Goal: Information Seeking & Learning: Find specific fact

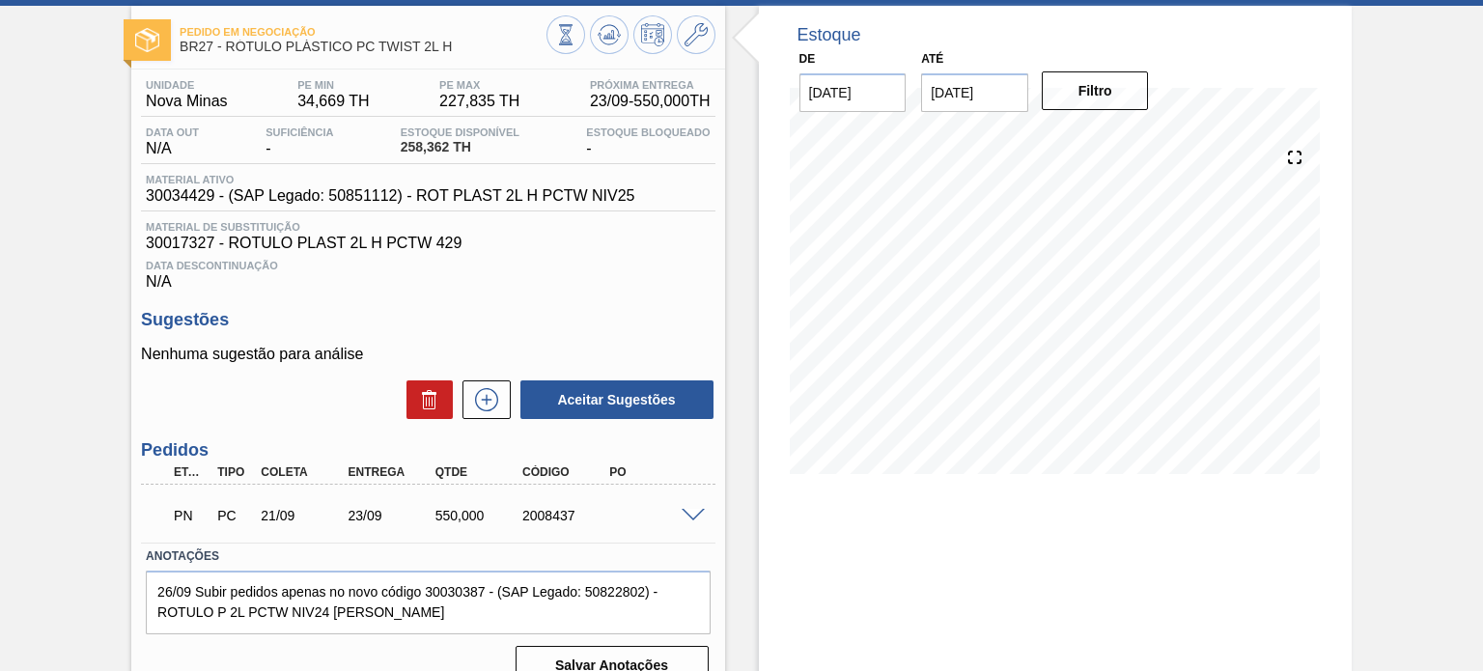
scroll to position [158, 0]
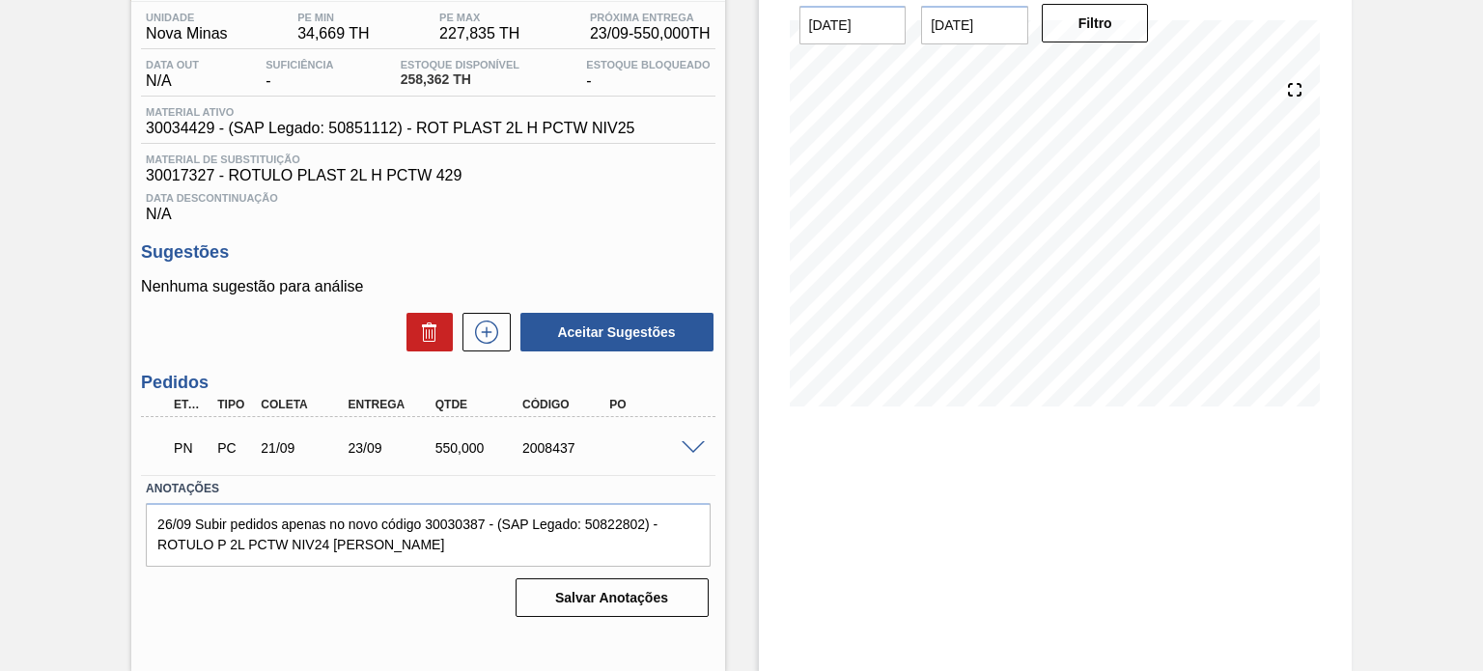
click at [549, 440] on div "PN PC 21/09 23/09 550,000 2008437" at bounding box center [422, 446] width 522 height 39
click at [549, 440] on div "2008437" at bounding box center [566, 447] width 96 height 15
copy div "2008437"
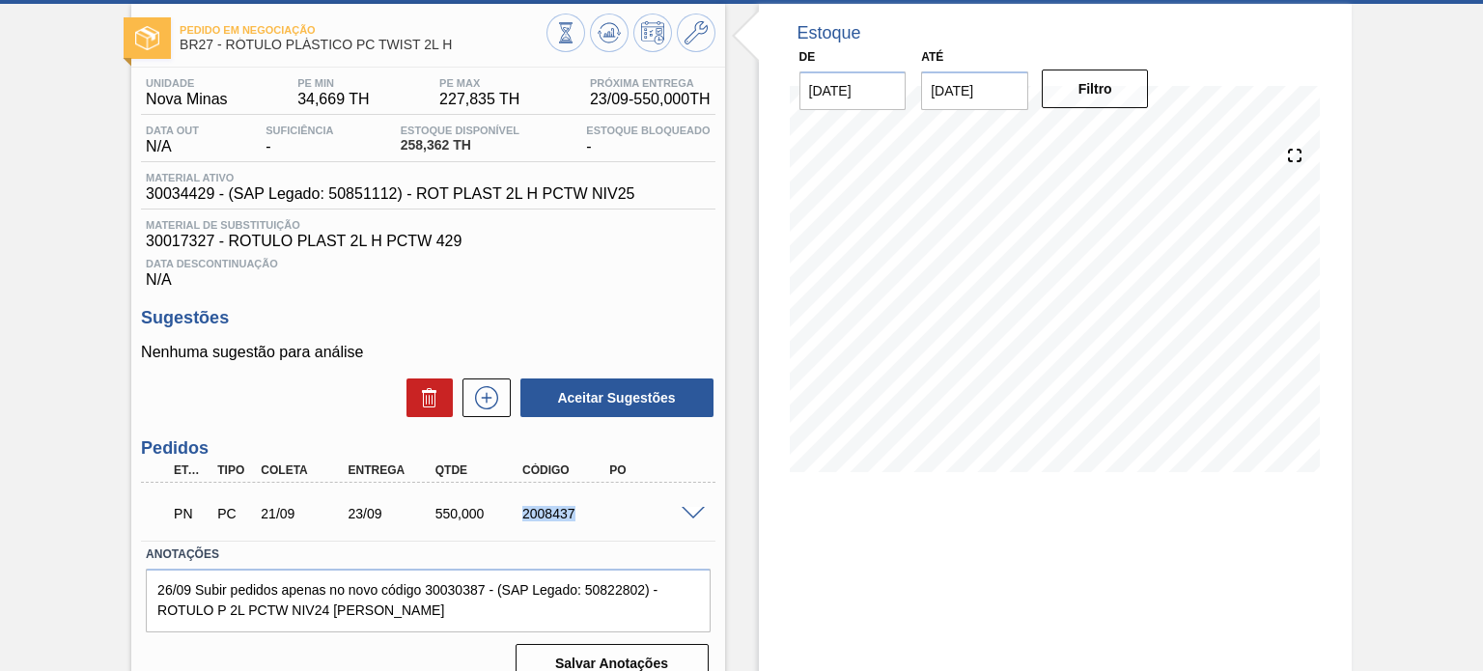
scroll to position [0, 0]
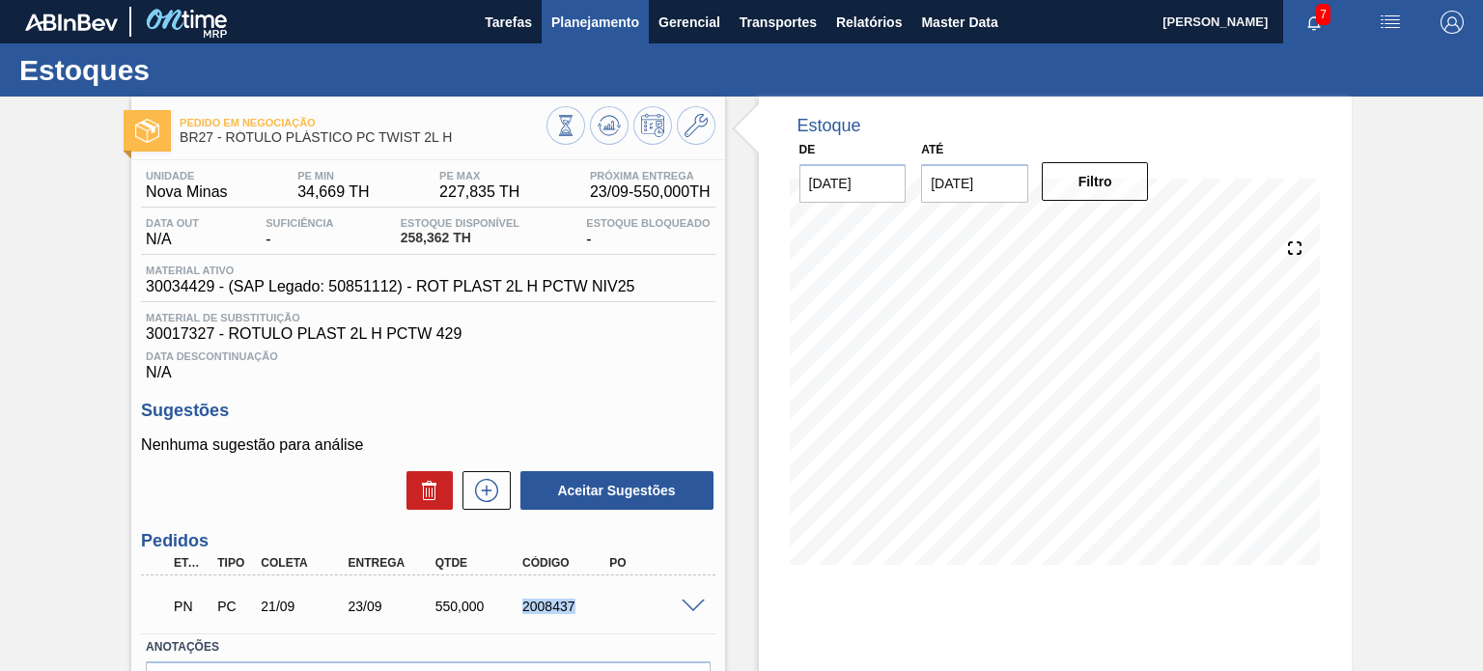
click at [553, 26] on span "Planejamento" at bounding box center [595, 22] width 88 height 23
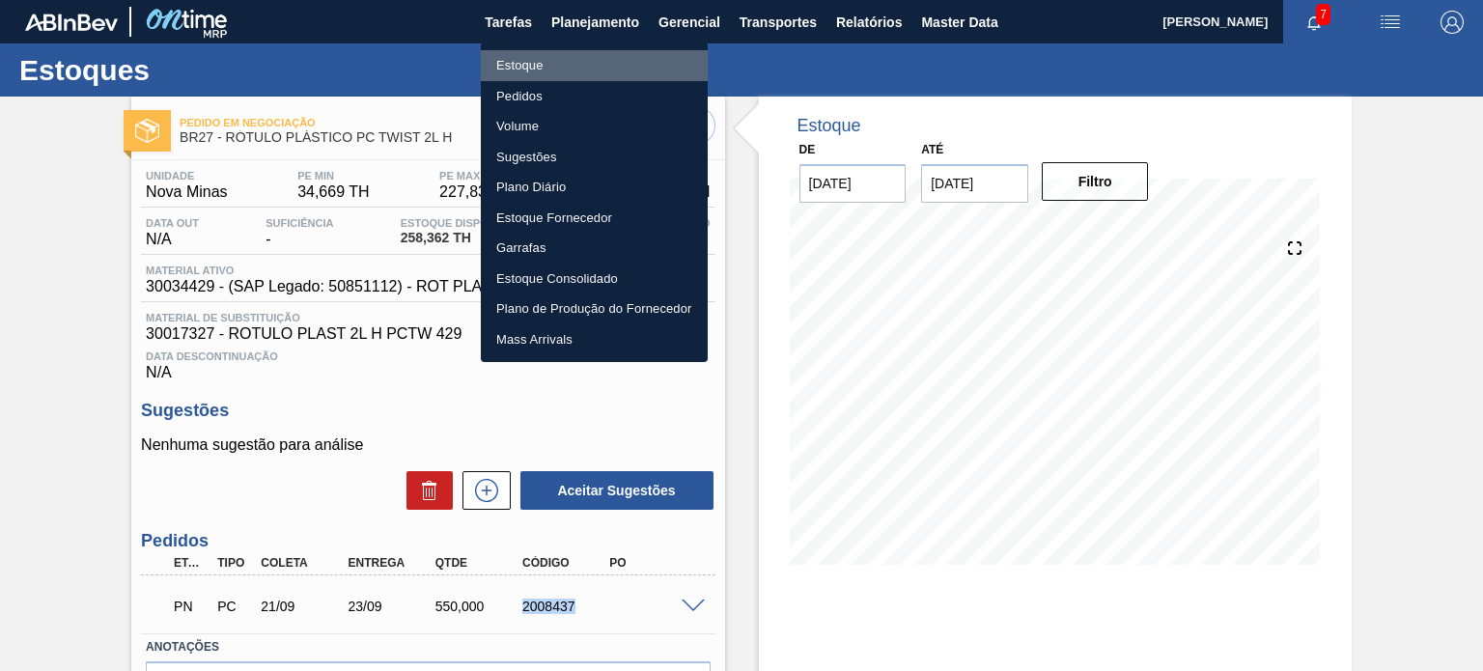
click at [525, 64] on li "Estoque" at bounding box center [594, 65] width 227 height 31
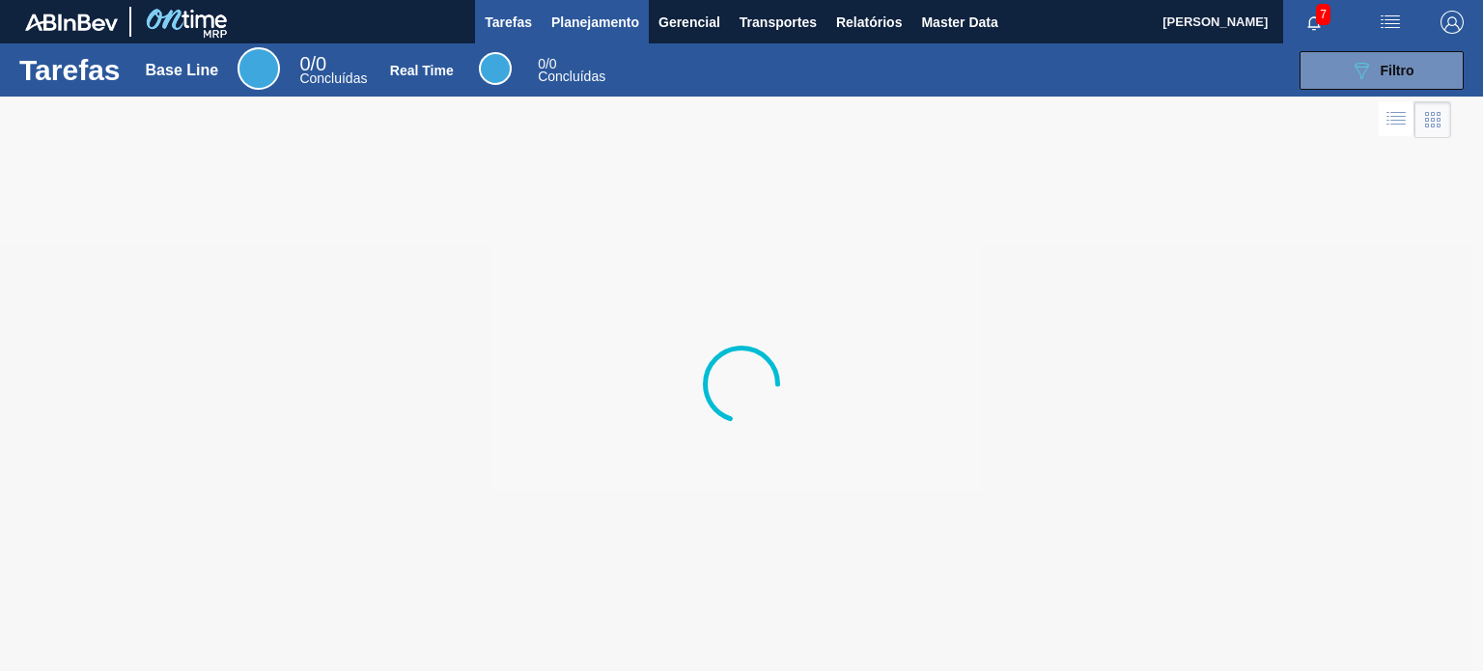
click at [592, 33] on span "Planejamento" at bounding box center [595, 22] width 88 height 23
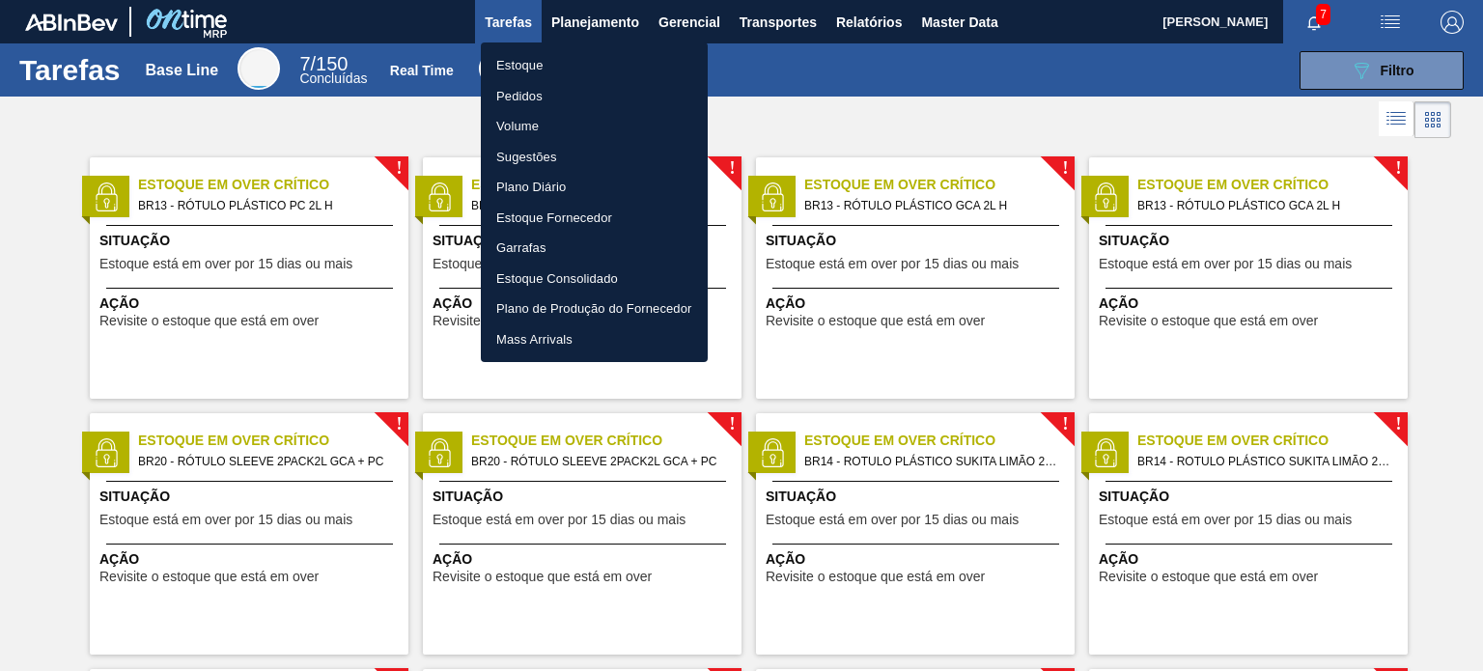
click at [575, 72] on li "Estoque" at bounding box center [594, 65] width 227 height 31
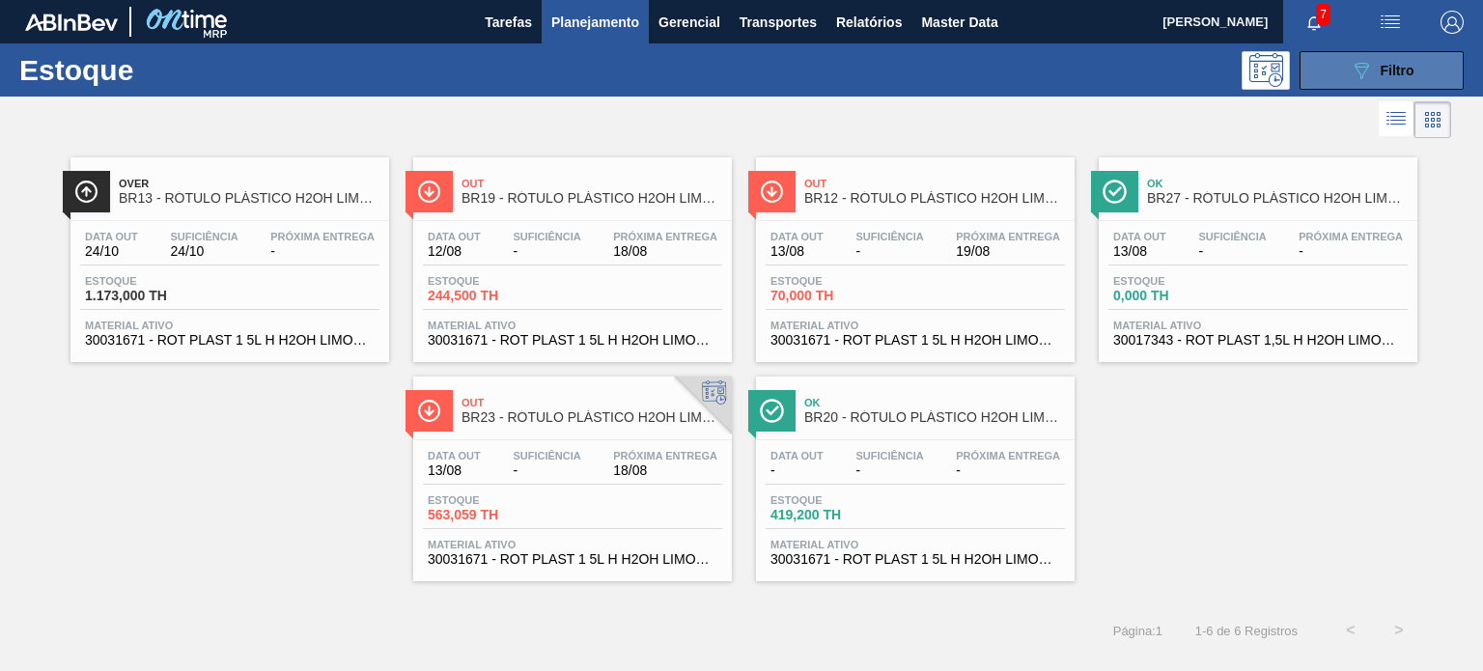
click at [1356, 67] on icon "089F7B8B-B2A5-4AFE-B5C0-19BA573D28AC" at bounding box center [1361, 70] width 23 height 23
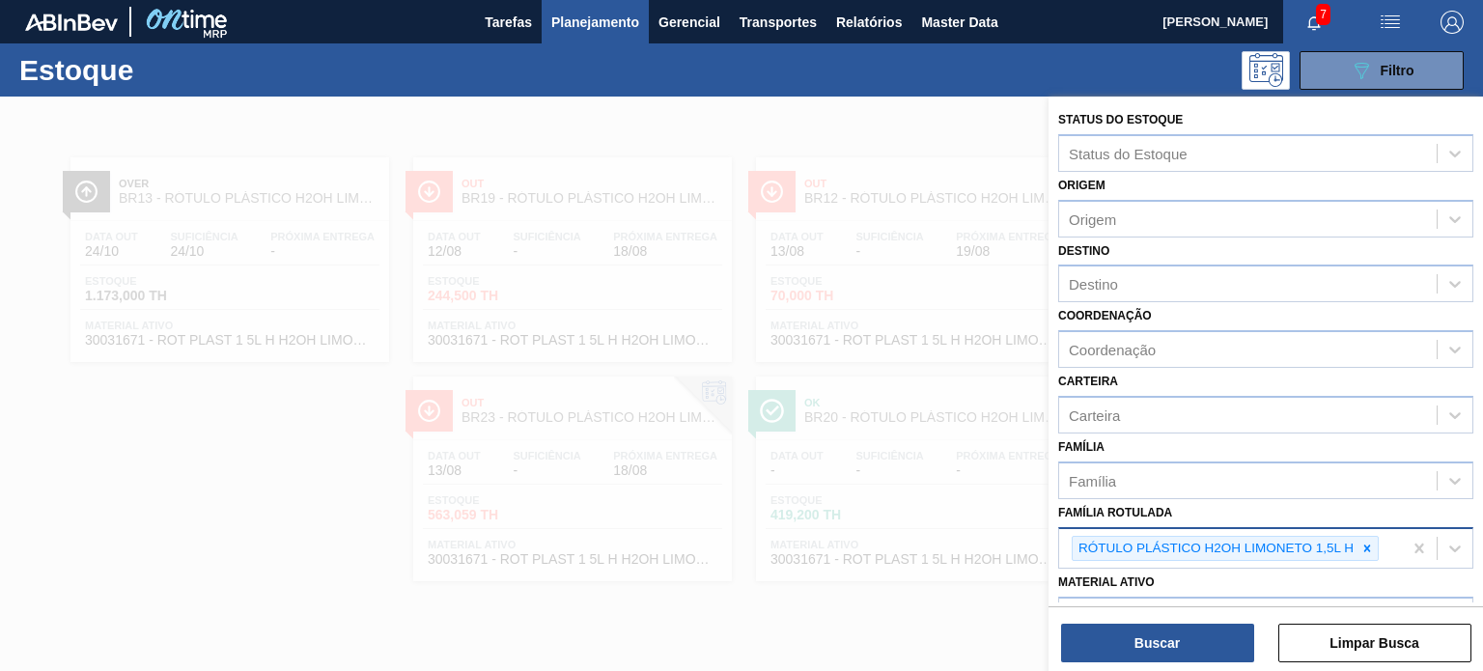
click at [1371, 549] on icon at bounding box center [1368, 549] width 14 height 14
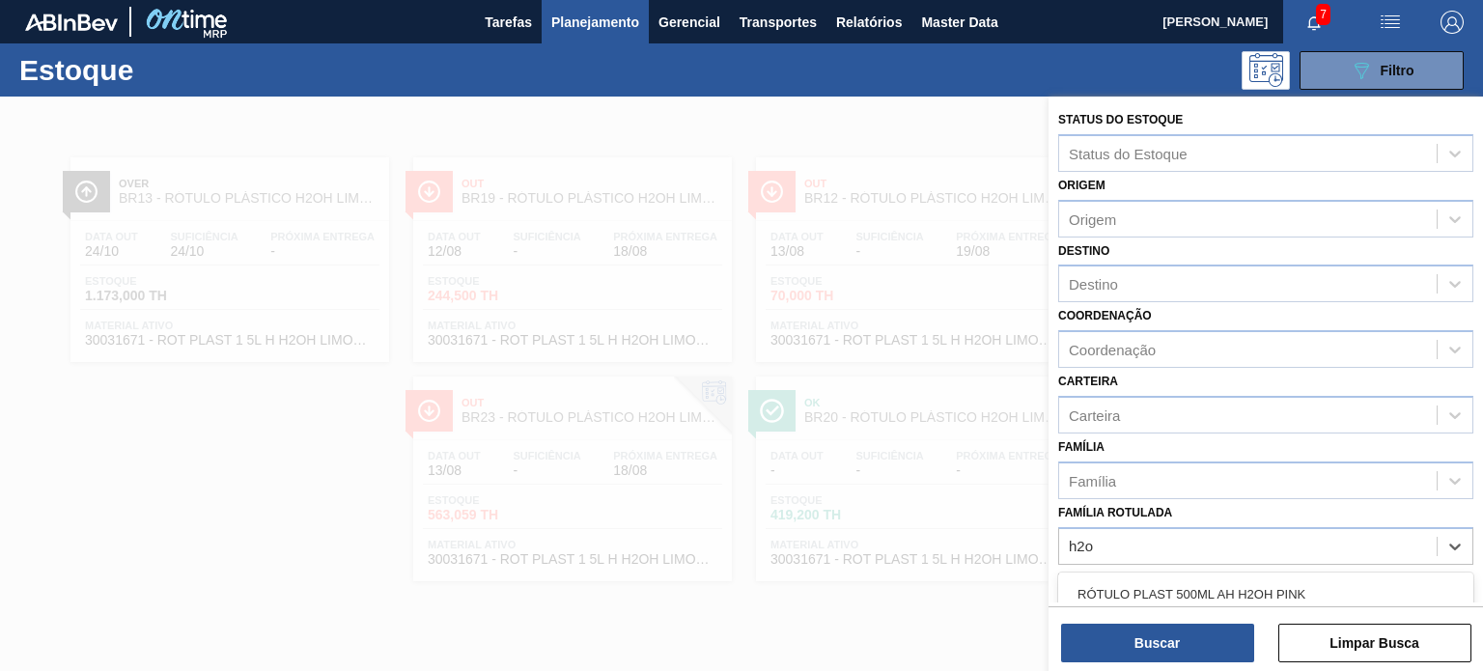
scroll to position [193, 0]
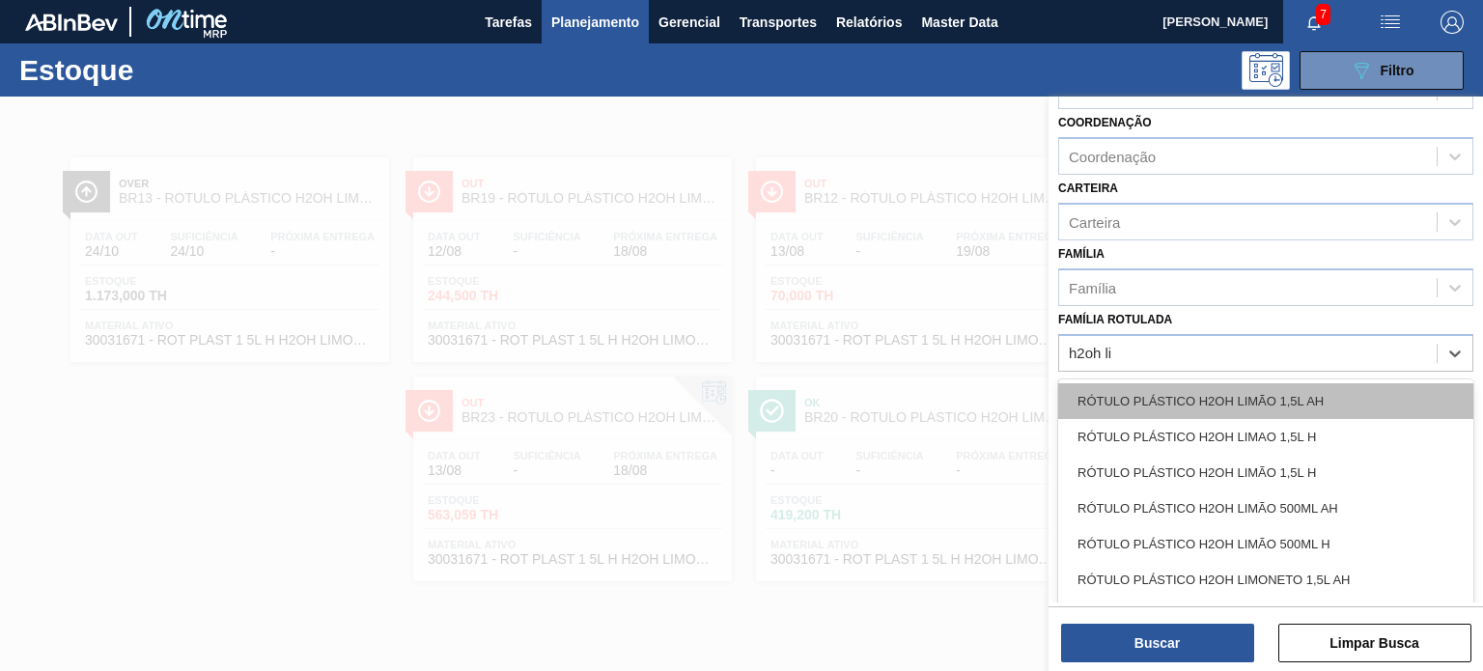
type Rotulada "h2oh lim"
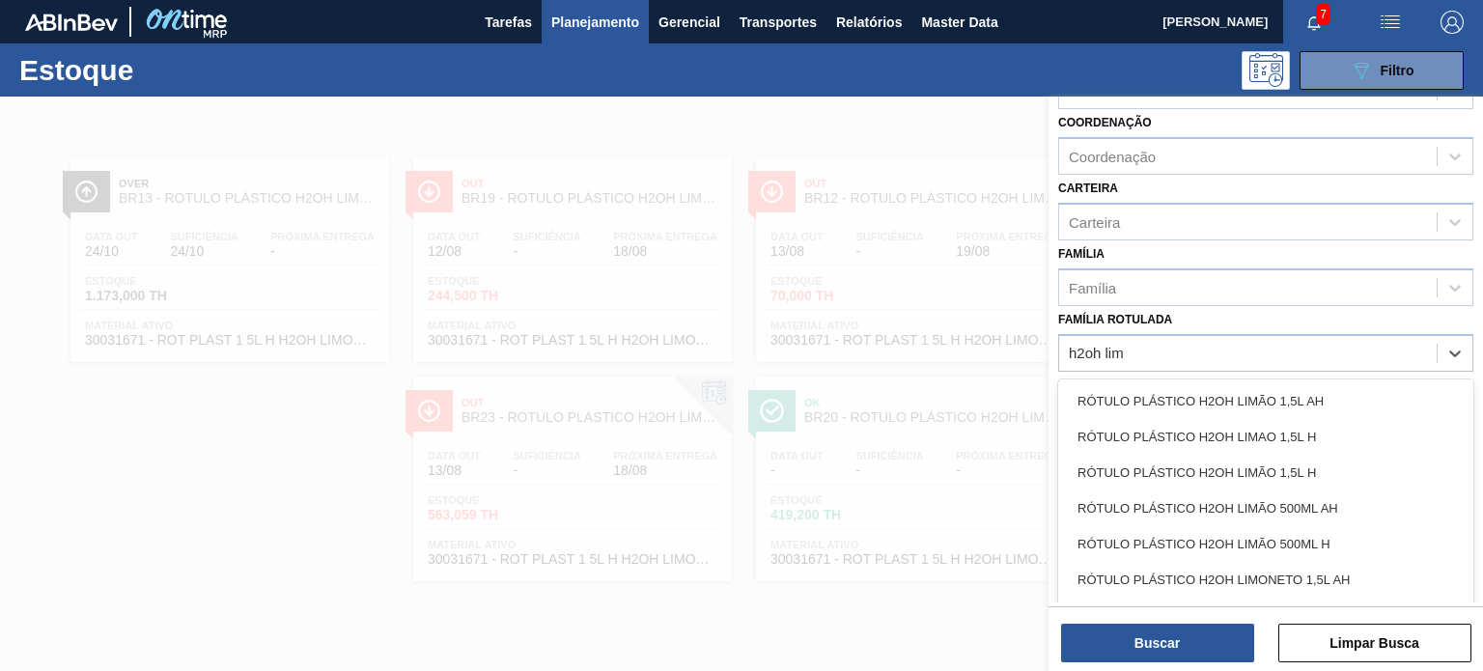
click at [1325, 540] on div "RÓTULO PLÁSTICO H2OH LIMÃO 500ML H" at bounding box center [1265, 544] width 415 height 36
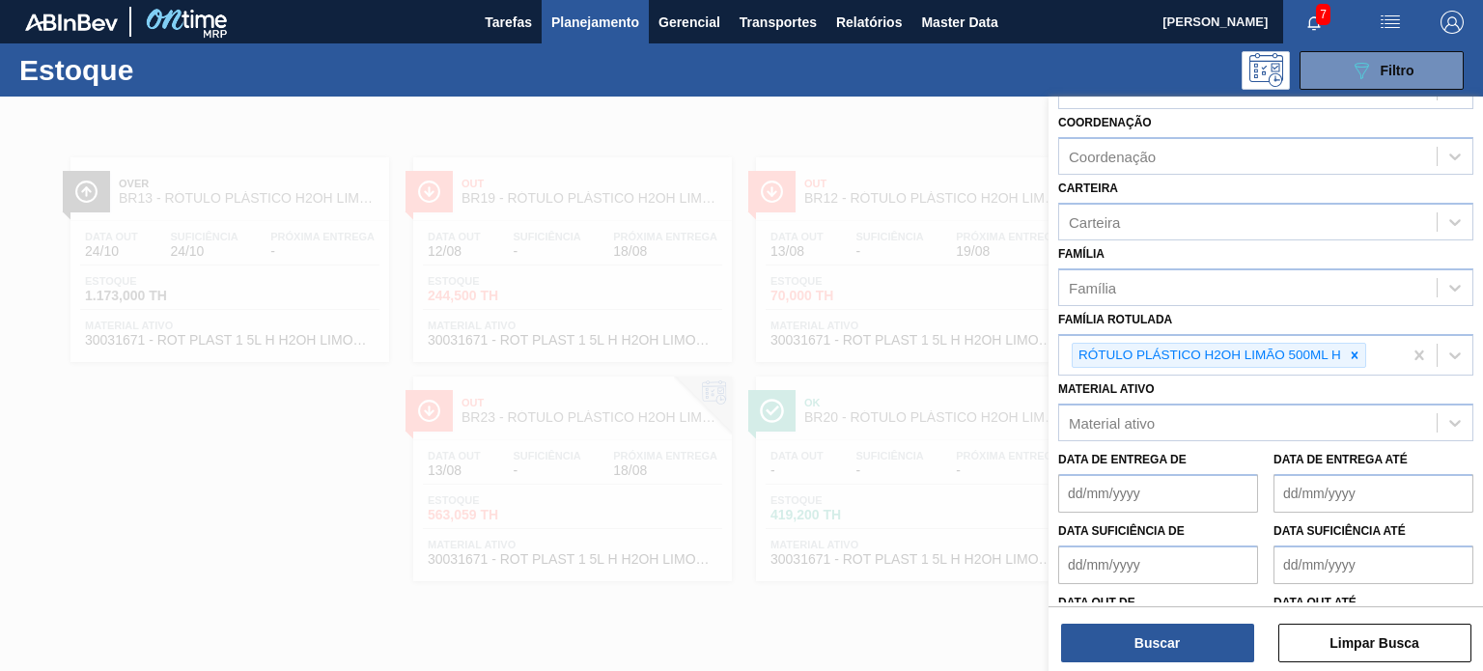
click at [1206, 617] on div "Buscar Limpar Busca" at bounding box center [1266, 633] width 435 height 54
click at [1204, 629] on button "Buscar" at bounding box center [1157, 643] width 193 height 39
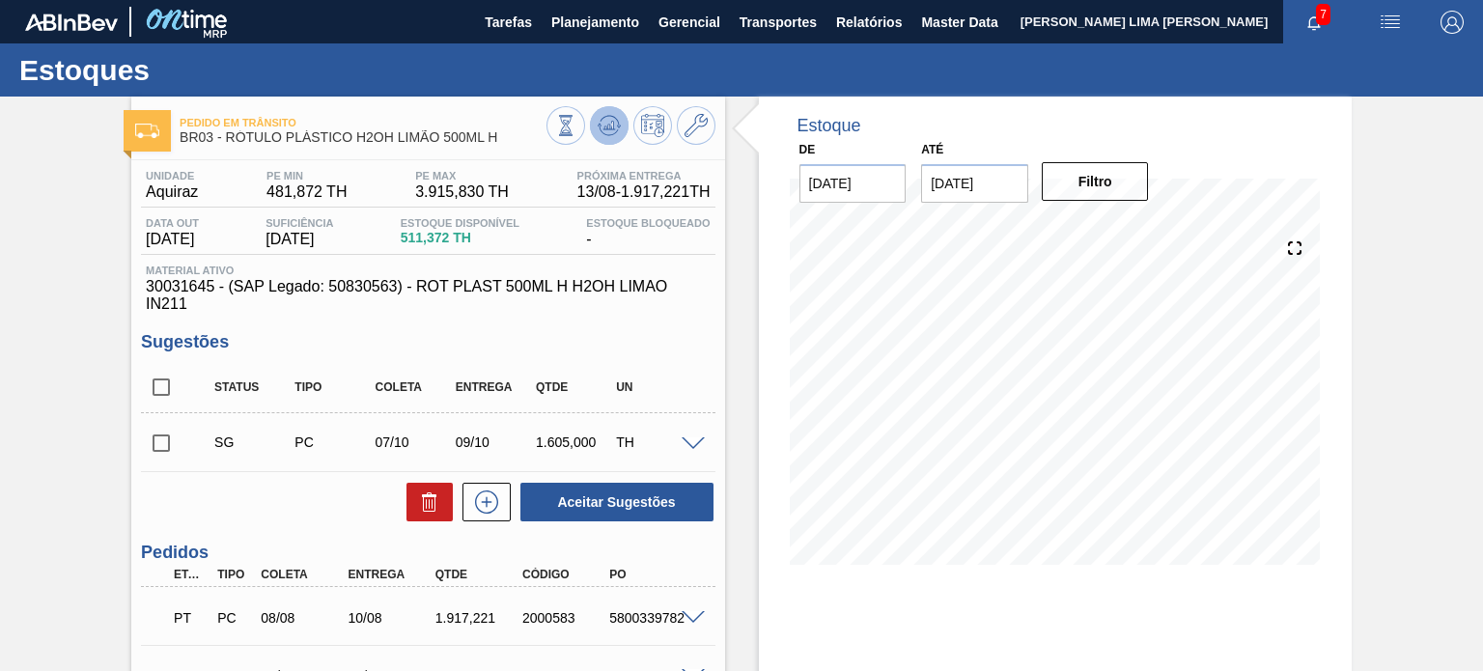
click at [576, 130] on icon at bounding box center [565, 125] width 21 height 21
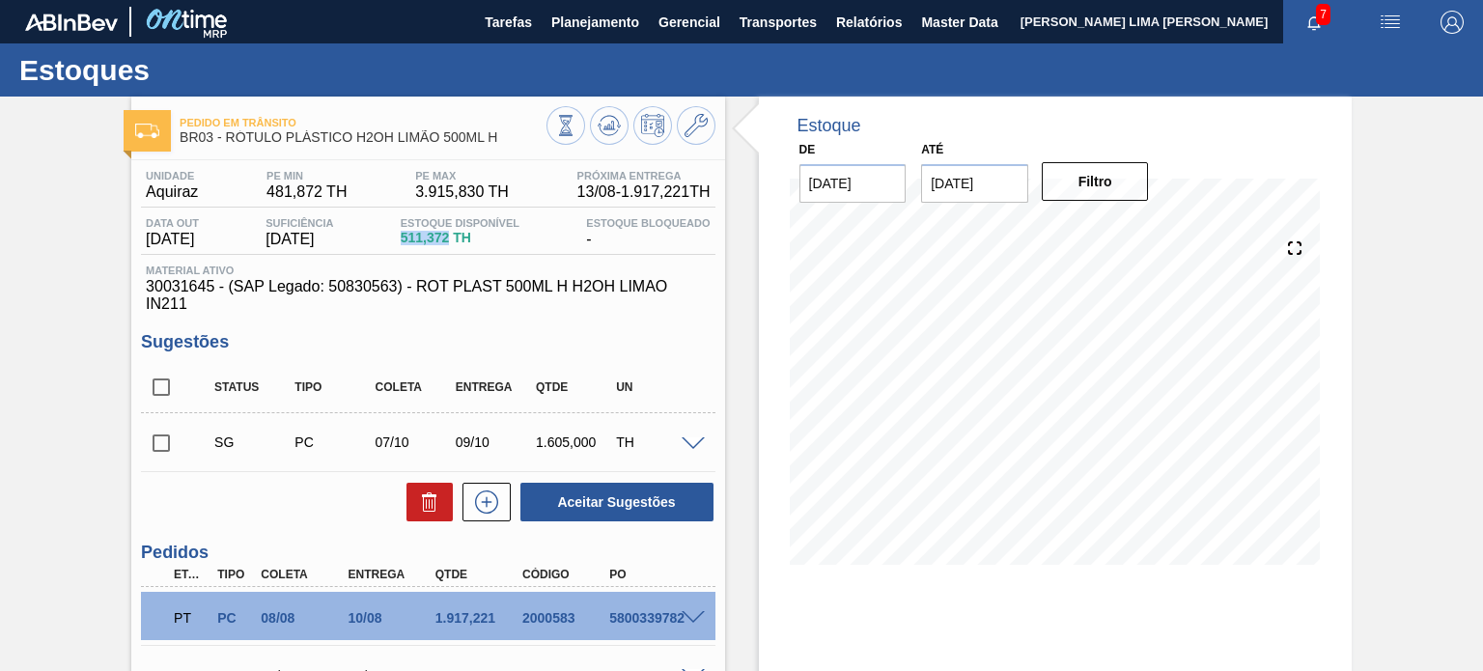
drag, startPoint x: 413, startPoint y: 231, endPoint x: 460, endPoint y: 235, distance: 46.5
click at [460, 235] on span "511,372 TH" at bounding box center [460, 238] width 119 height 14
copy span "511,372"
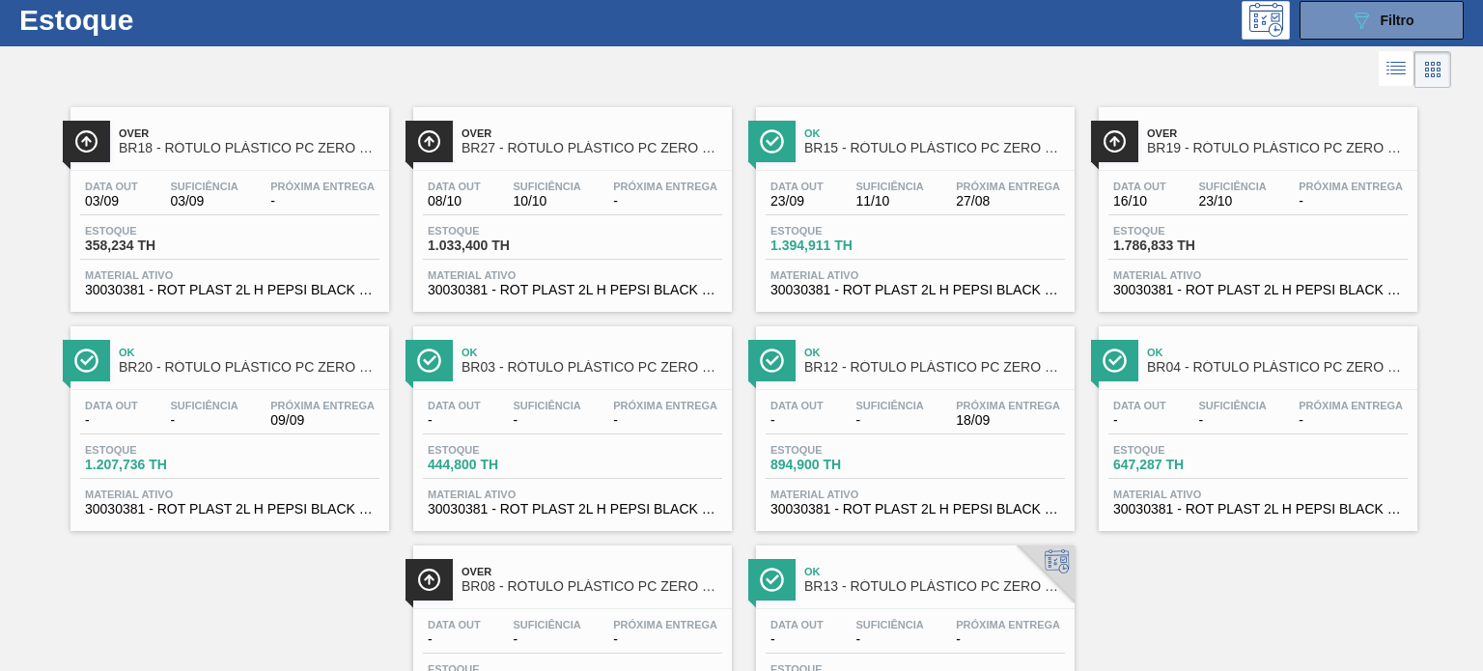
scroll to position [97, 0]
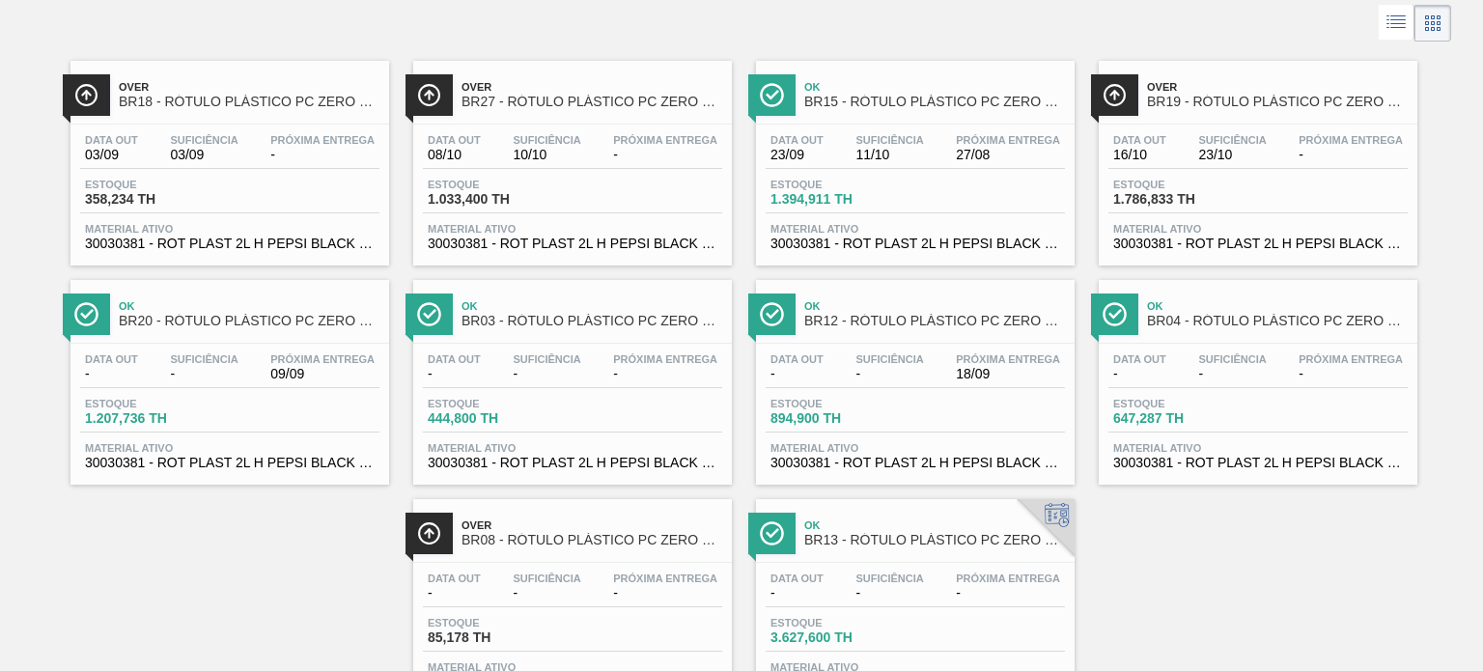
drag, startPoint x: 275, startPoint y: 186, endPoint x: 33, endPoint y: 177, distance: 242.6
click at [31, 177] on div "Over BR18 - RÓTULO PLÁSTICO PC ZERO 2L H Data out 03/09 Suficiência 03/09 Próxi…" at bounding box center [741, 375] width 1483 height 658
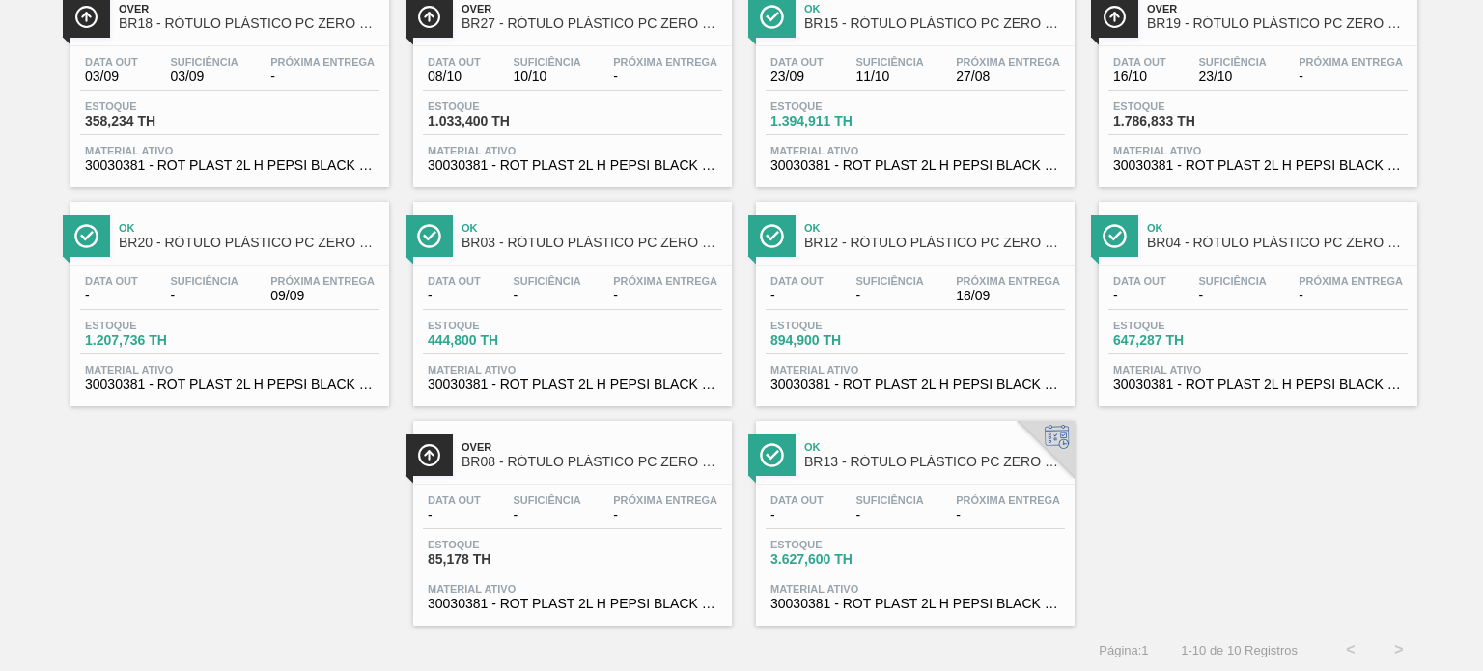
scroll to position [0, 0]
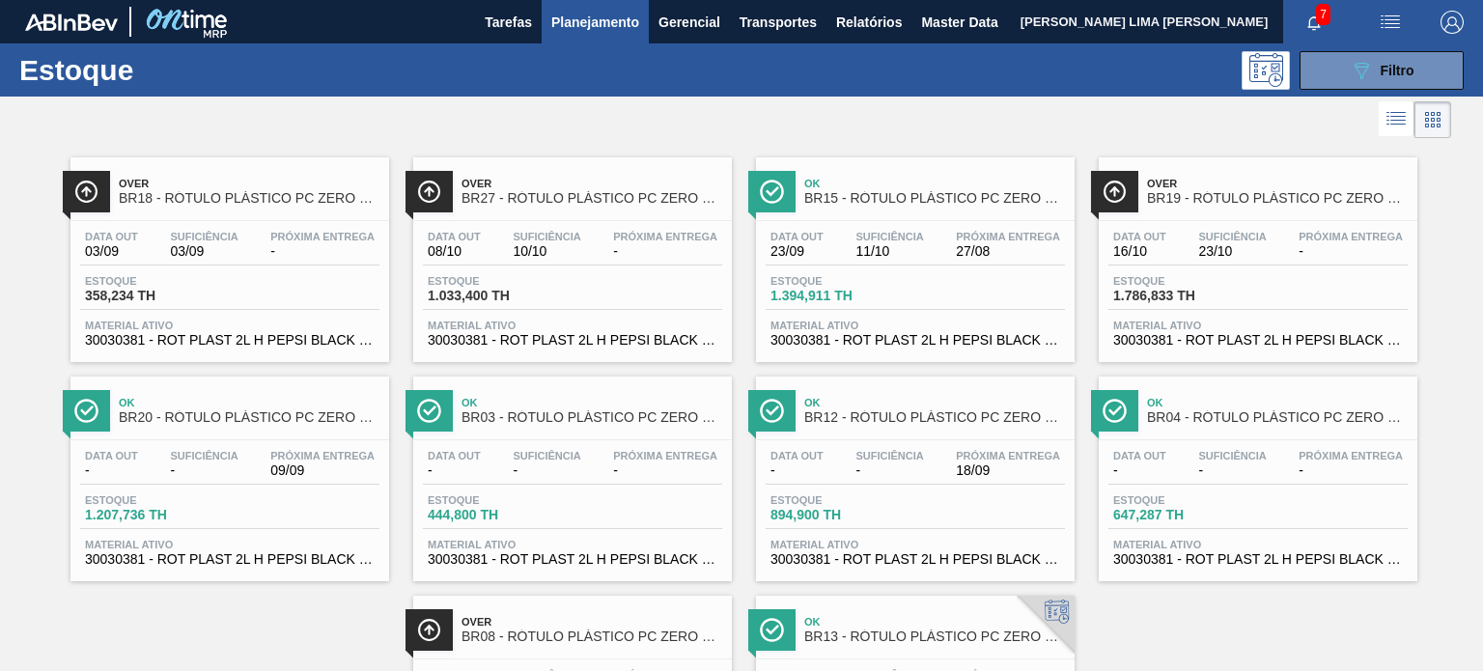
drag, startPoint x: 298, startPoint y: 258, endPoint x: 249, endPoint y: 143, distance: 125.0
click at [249, 143] on link "Over BR18 - RÓTULO PLÁSTICO PC ZERO 2L H Data out 03/09 Suficiência 03/09 Próxi…" at bounding box center [227, 252] width 343 height 219
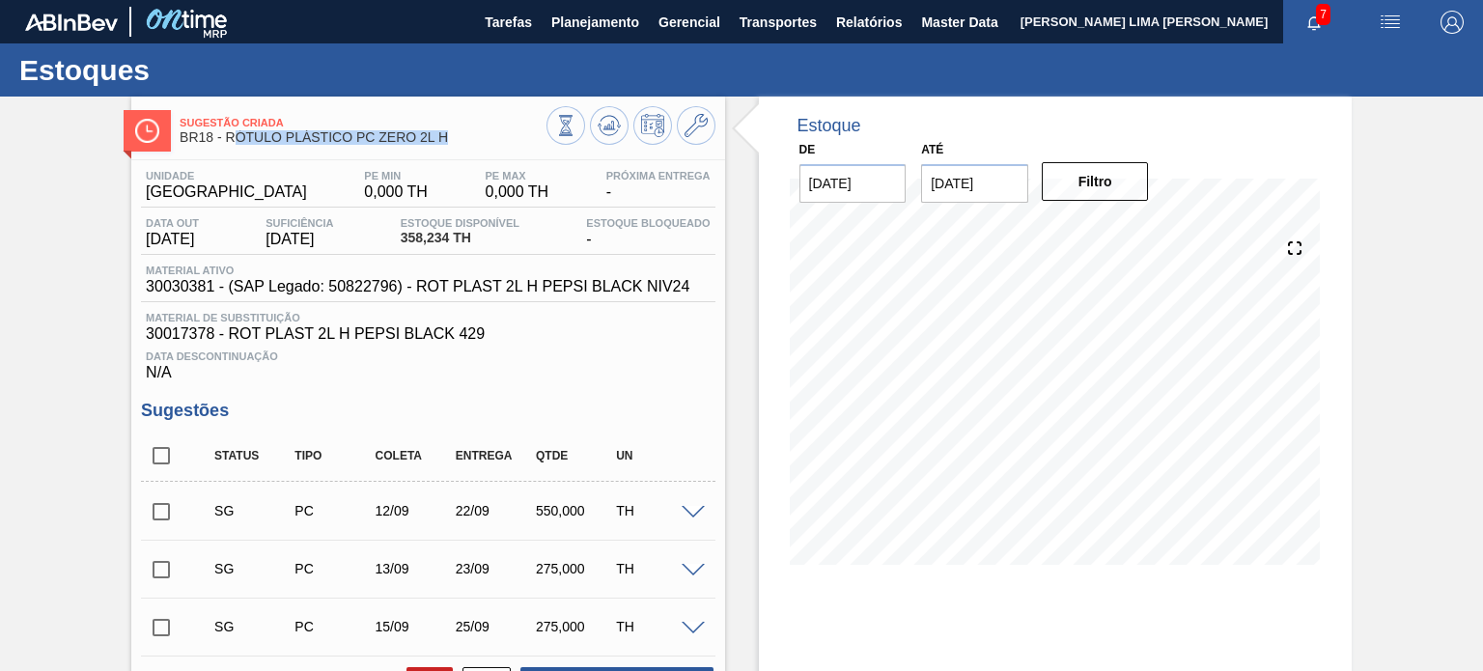
drag, startPoint x: 460, startPoint y: 135, endPoint x: 230, endPoint y: 135, distance: 229.8
click at [230, 135] on span "BR18 - RÓTULO PLÁSTICO PC ZERO 2L H" at bounding box center [363, 137] width 366 height 14
click at [270, 136] on span "BR18 - RÓTULO PLÁSTICO PC ZERO 2L H" at bounding box center [363, 137] width 366 height 14
drag, startPoint x: 220, startPoint y: 133, endPoint x: 245, endPoint y: 134, distance: 25.1
click at [245, 134] on span "BR18 - RÓTULO PLÁSTICO PC ZERO 2L H" at bounding box center [363, 137] width 366 height 14
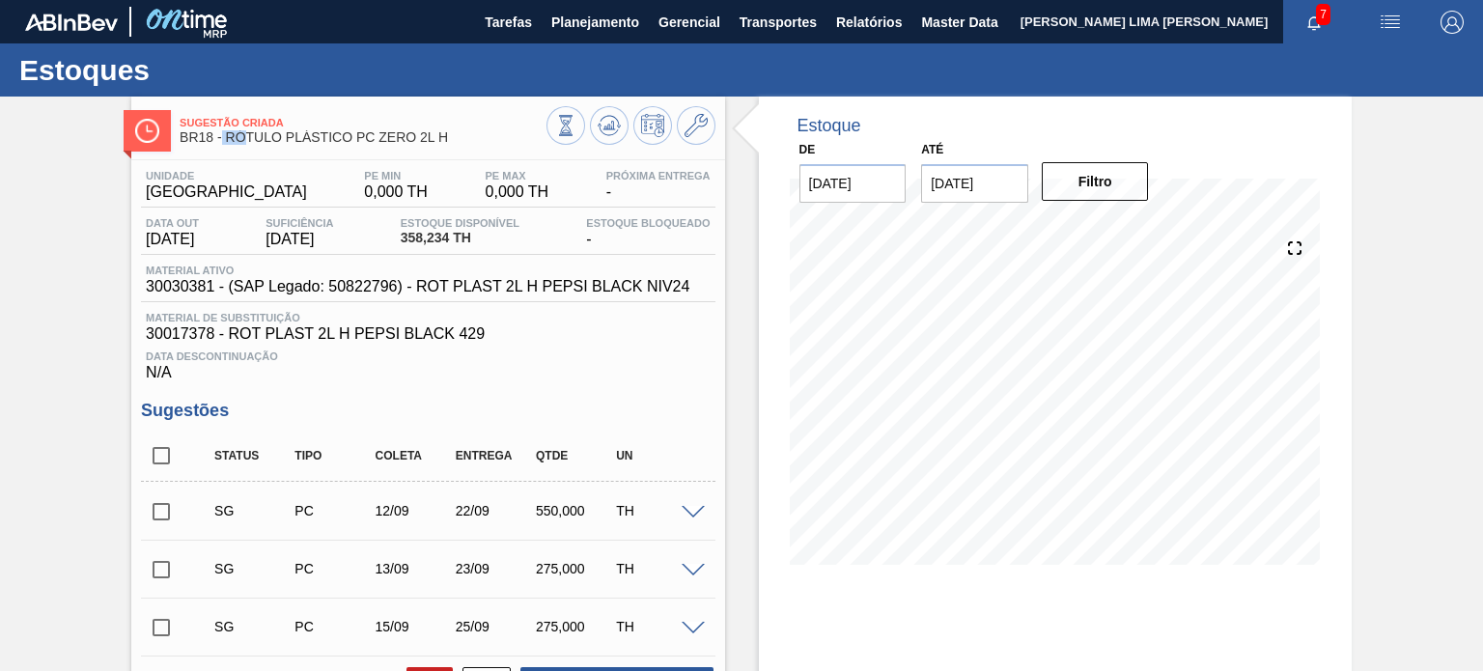
click at [245, 134] on span "BR18 - RÓTULO PLÁSTICO PC ZERO 2L H" at bounding box center [363, 137] width 366 height 14
drag, startPoint x: 225, startPoint y: 136, endPoint x: 443, endPoint y: 144, distance: 218.4
click at [443, 144] on span "BR18 - RÓTULO PLÁSTICO PC ZERO 2L H" at bounding box center [363, 137] width 366 height 14
copy span "RÓTULO PLÁSTICO PC ZERO 2L H"
click at [678, 142] on div at bounding box center [631, 127] width 169 height 43
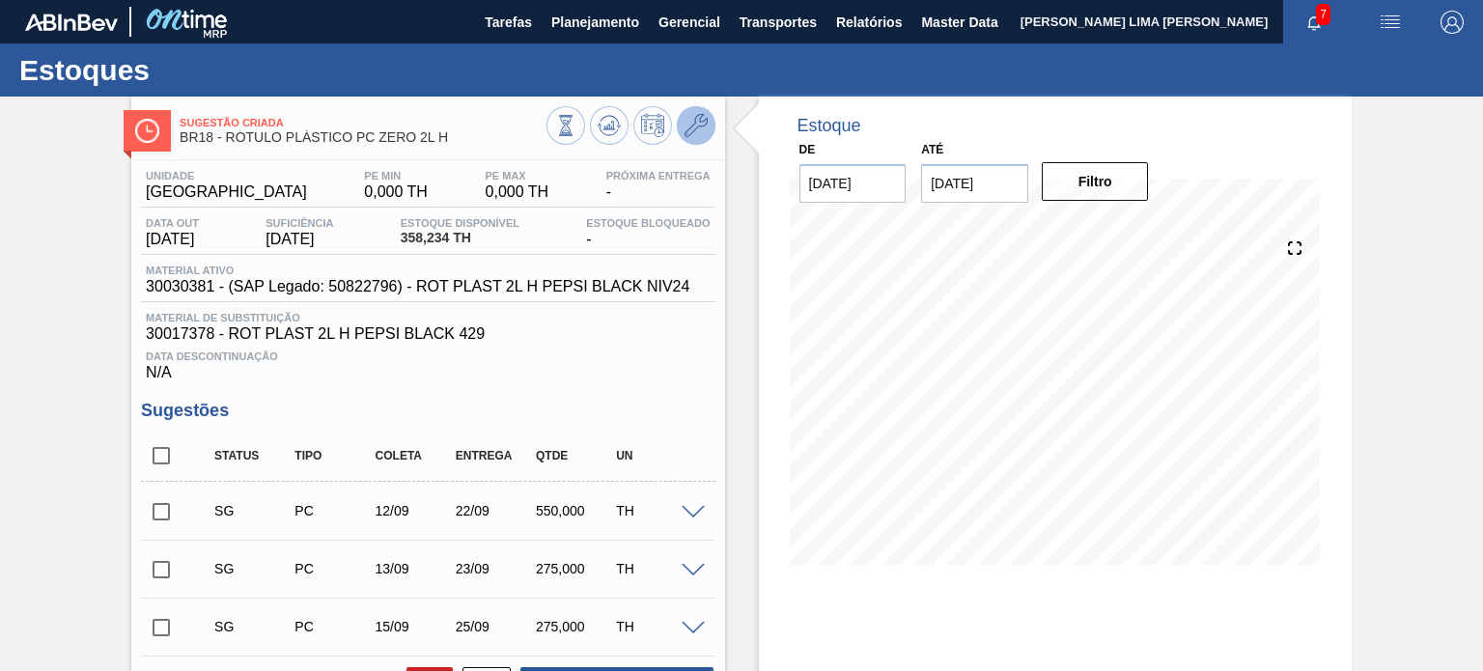
click at [691, 134] on icon at bounding box center [696, 125] width 23 height 23
click at [560, 25] on span "Planejamento" at bounding box center [595, 22] width 88 height 23
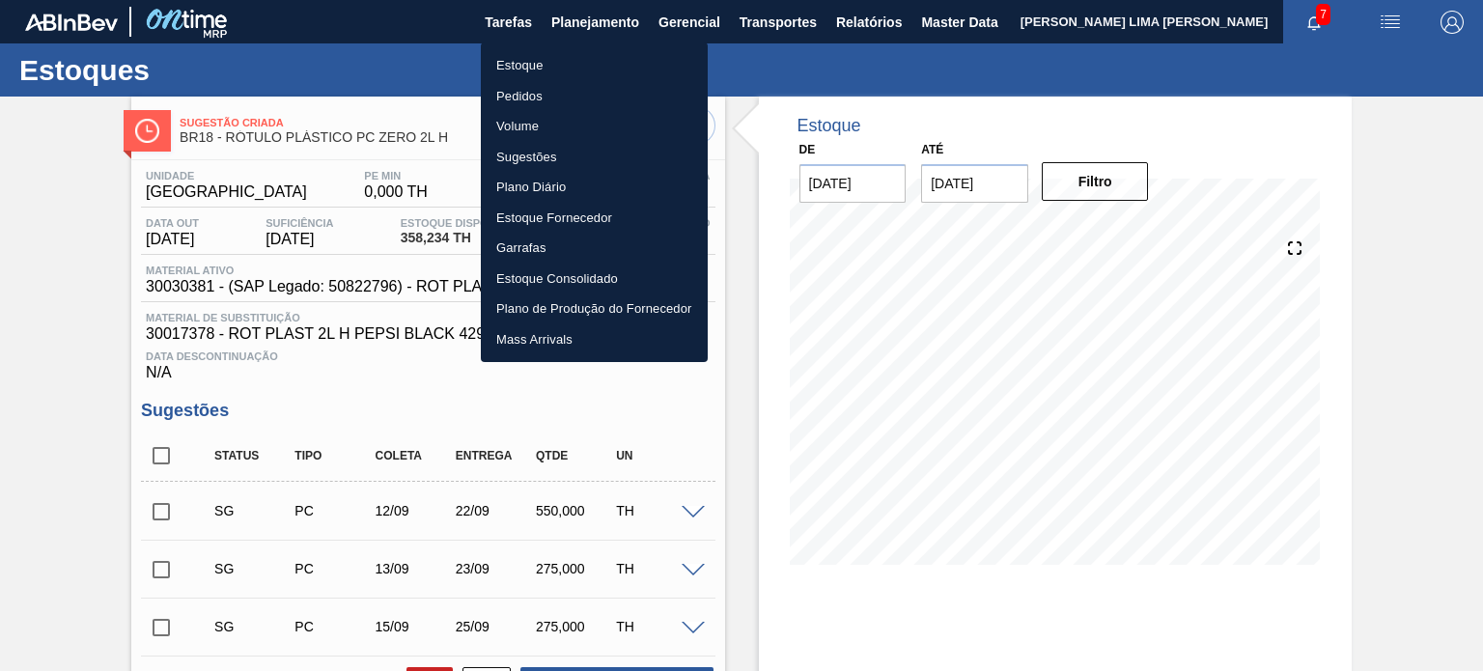
click at [536, 59] on li "Estoque" at bounding box center [594, 65] width 227 height 31
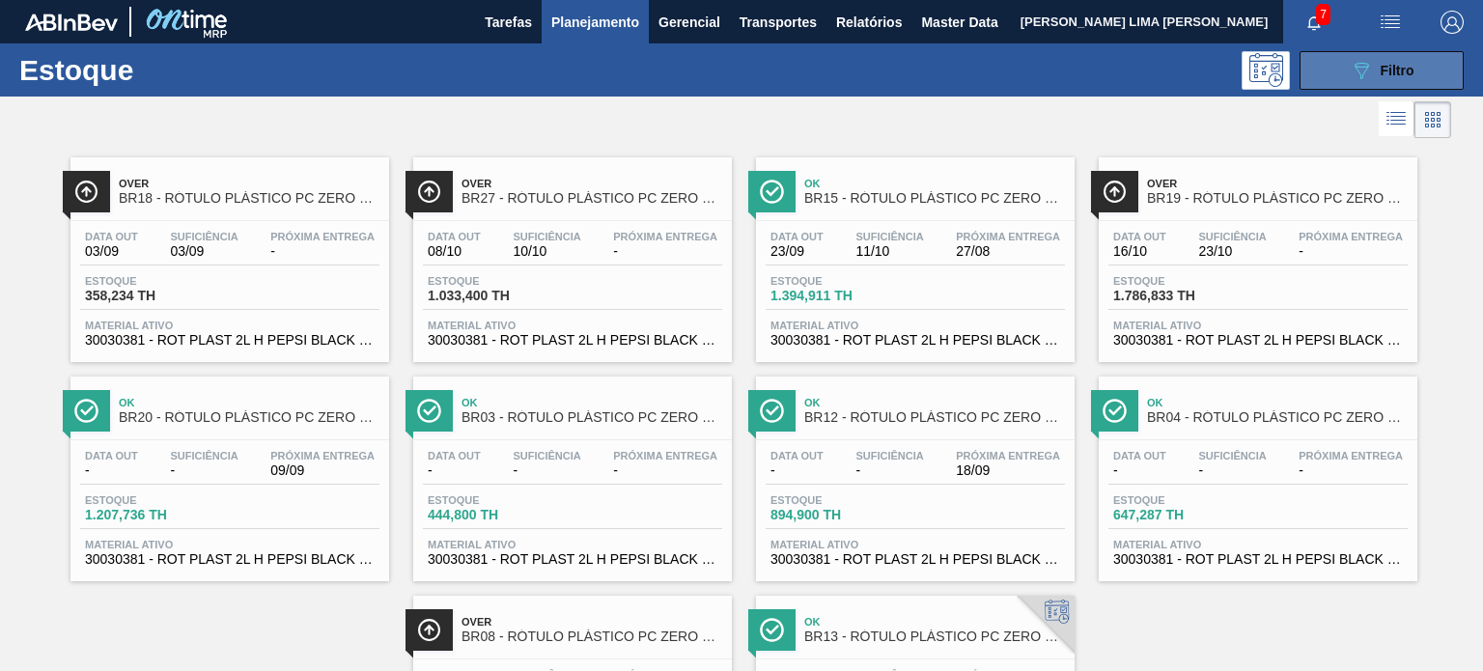
click at [1362, 76] on icon "089F7B8B-B2A5-4AFE-B5C0-19BA573D28AC" at bounding box center [1361, 70] width 23 height 23
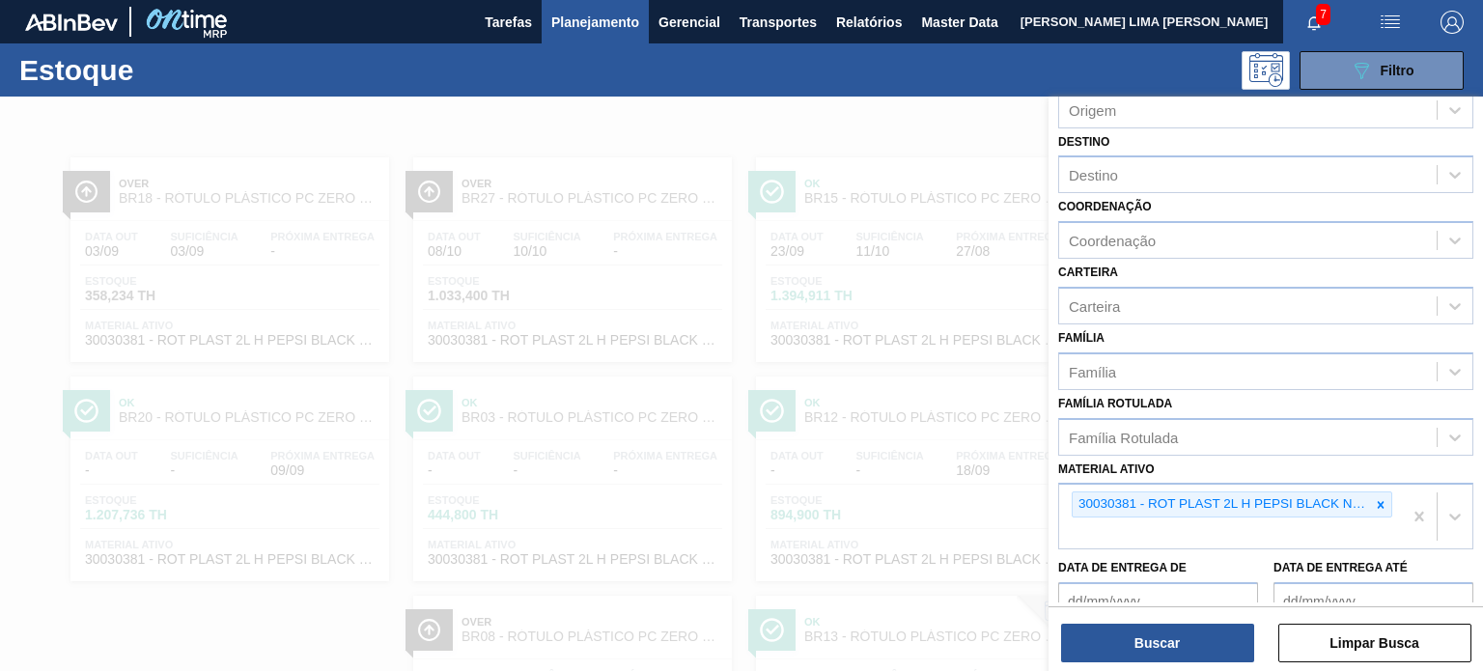
scroll to position [193, 0]
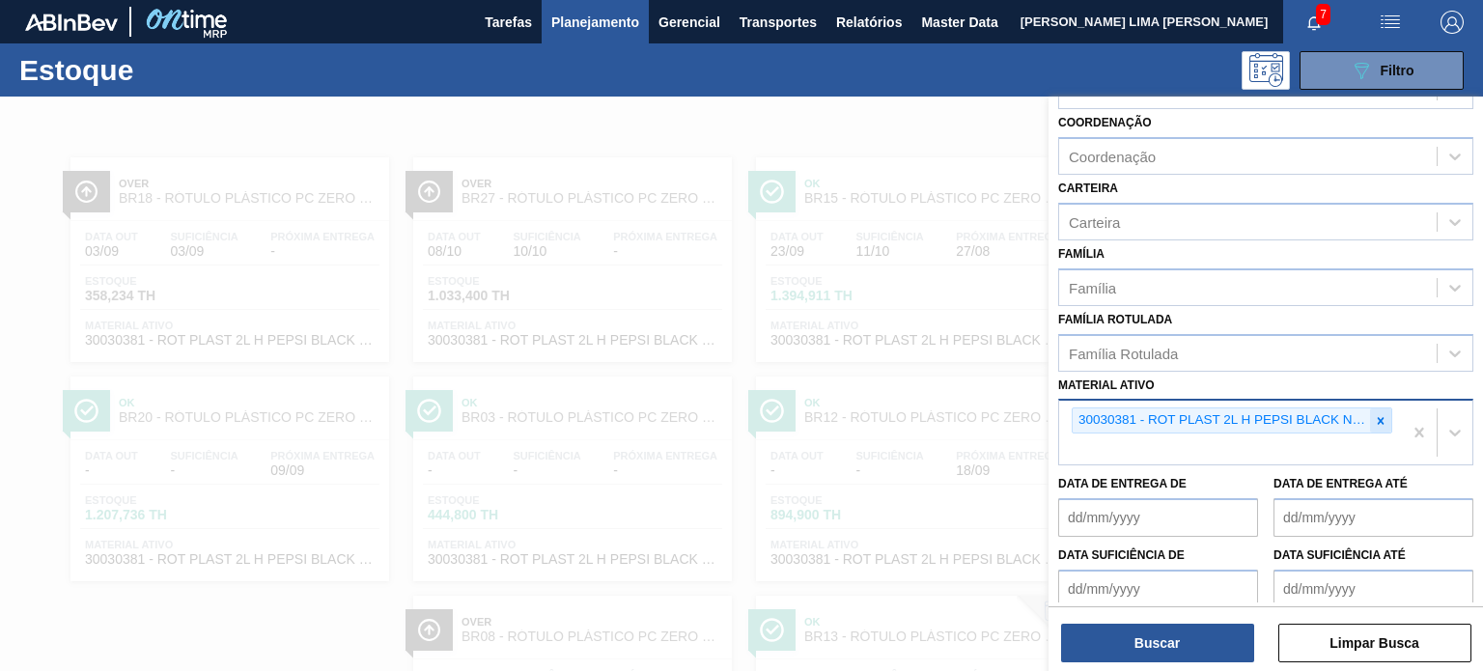
click at [1380, 417] on icon at bounding box center [1381, 420] width 7 height 7
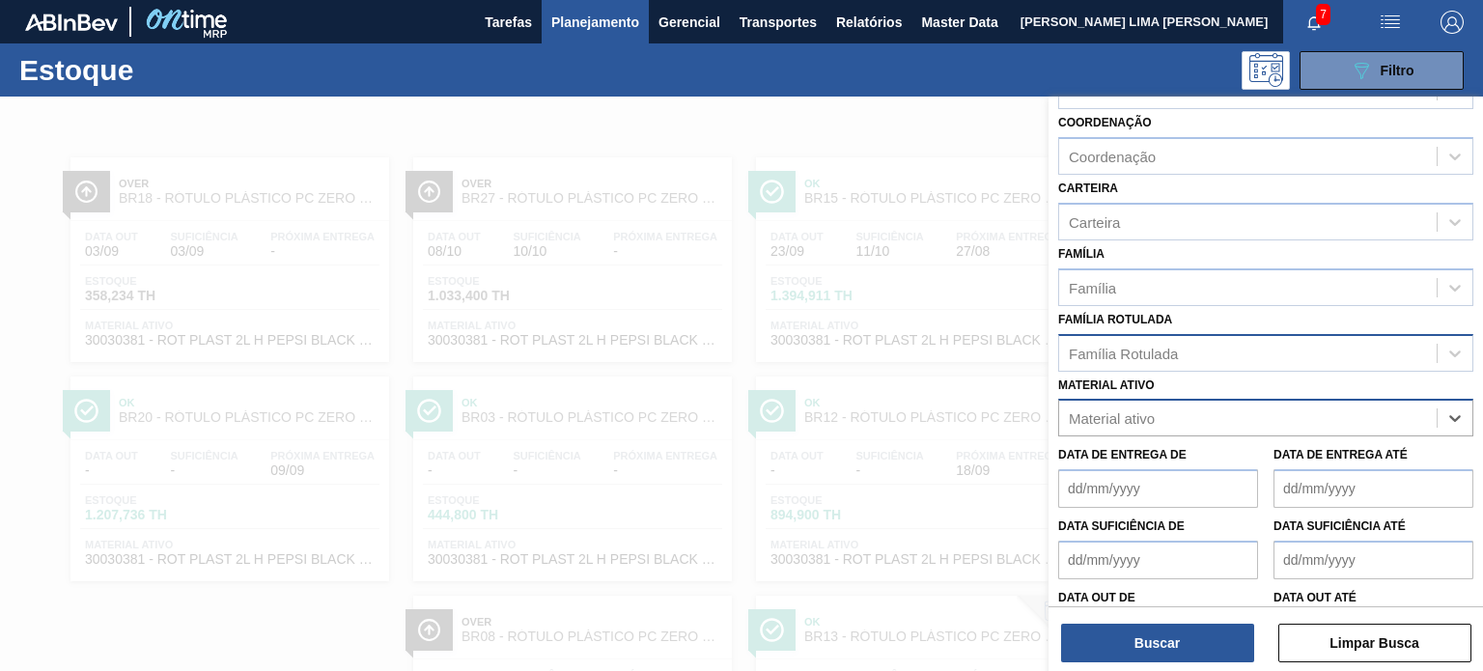
click at [1261, 344] on div "Família Rotulada" at bounding box center [1248, 353] width 378 height 28
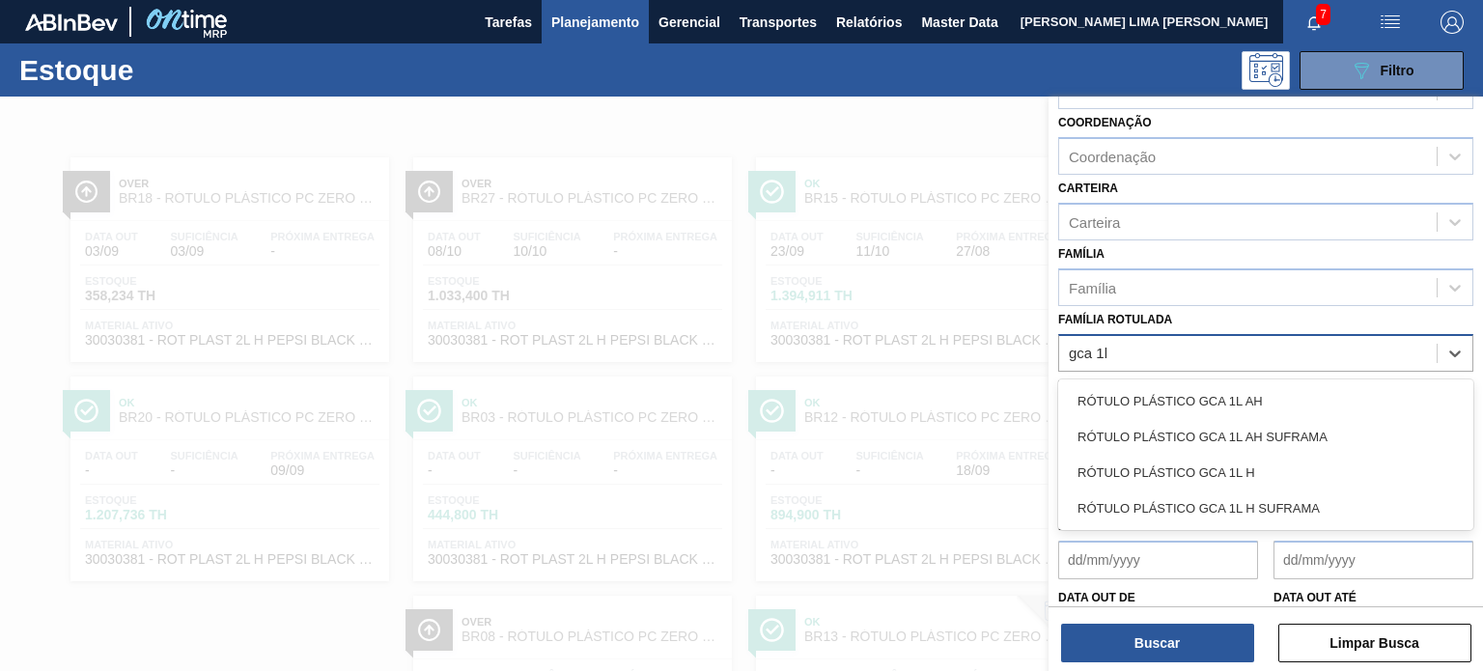
type Rotulada "gca 1l h"
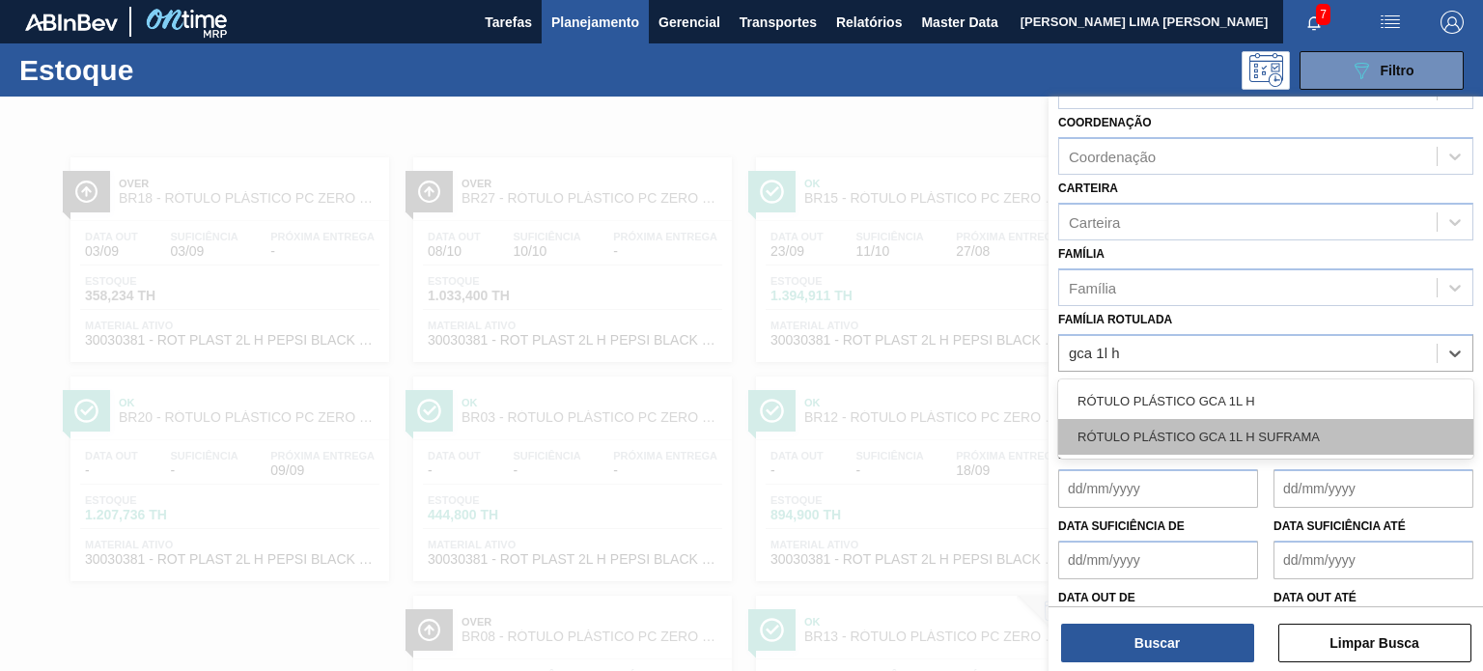
click at [1259, 434] on div "RÓTULO PLÁSTICO GCA 1L H SUFRAMA" at bounding box center [1265, 437] width 415 height 36
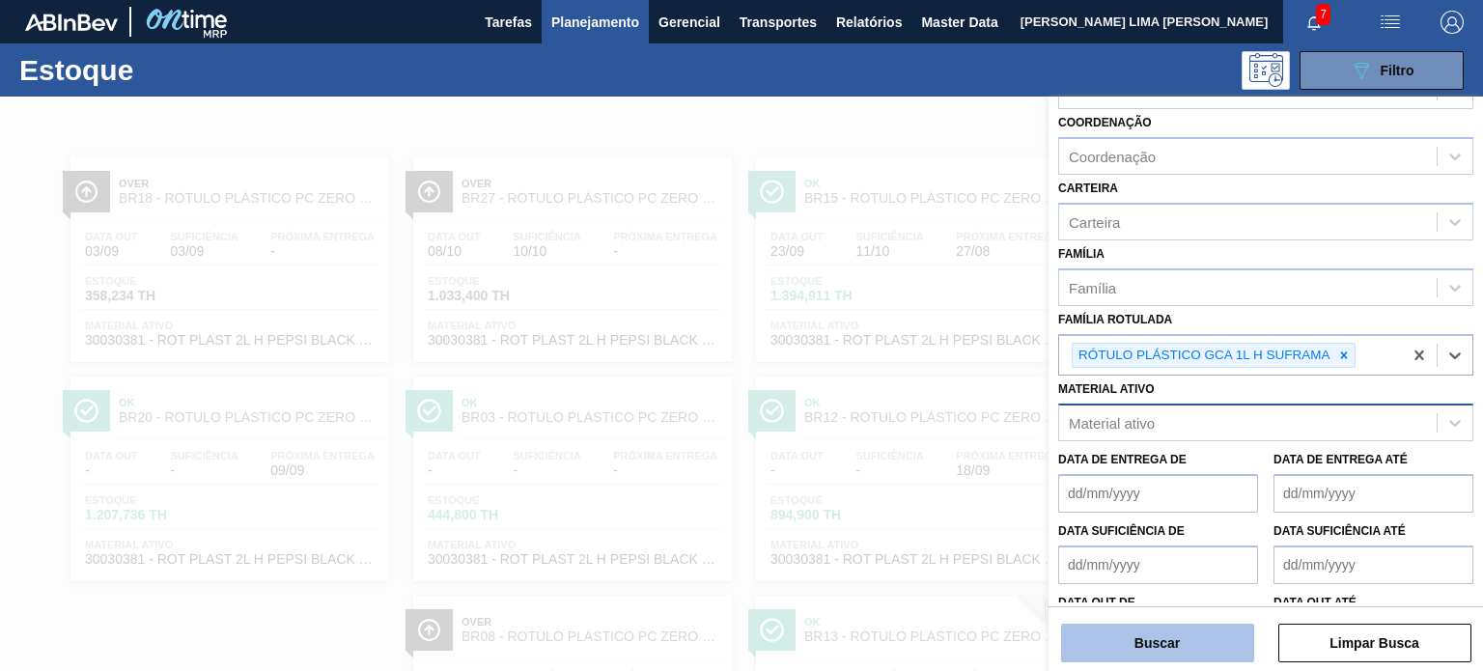
drag, startPoint x: 1215, startPoint y: 616, endPoint x: 1200, endPoint y: 625, distance: 16.9
click at [1213, 617] on div "Buscar Limpar Busca" at bounding box center [1266, 633] width 435 height 54
click at [1200, 625] on button "Buscar" at bounding box center [1157, 643] width 193 height 39
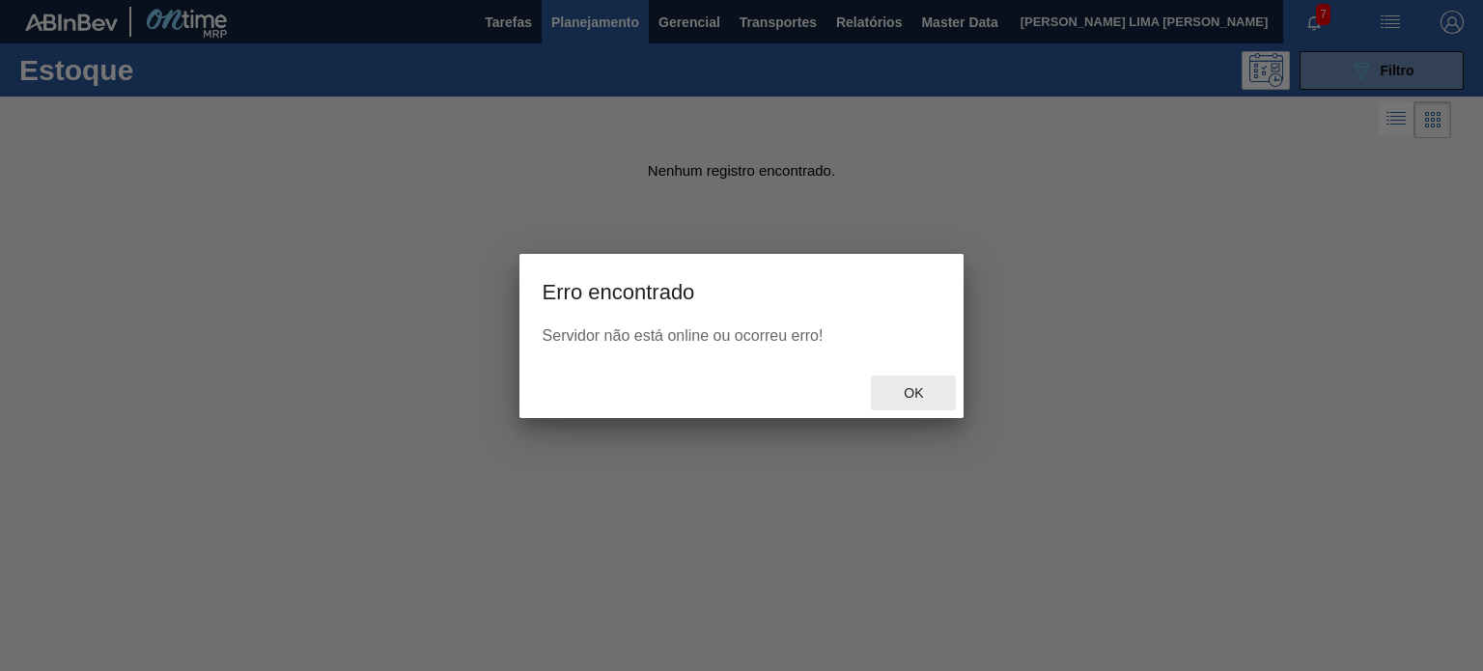
click at [917, 392] on span "Ok" at bounding box center [913, 392] width 50 height 15
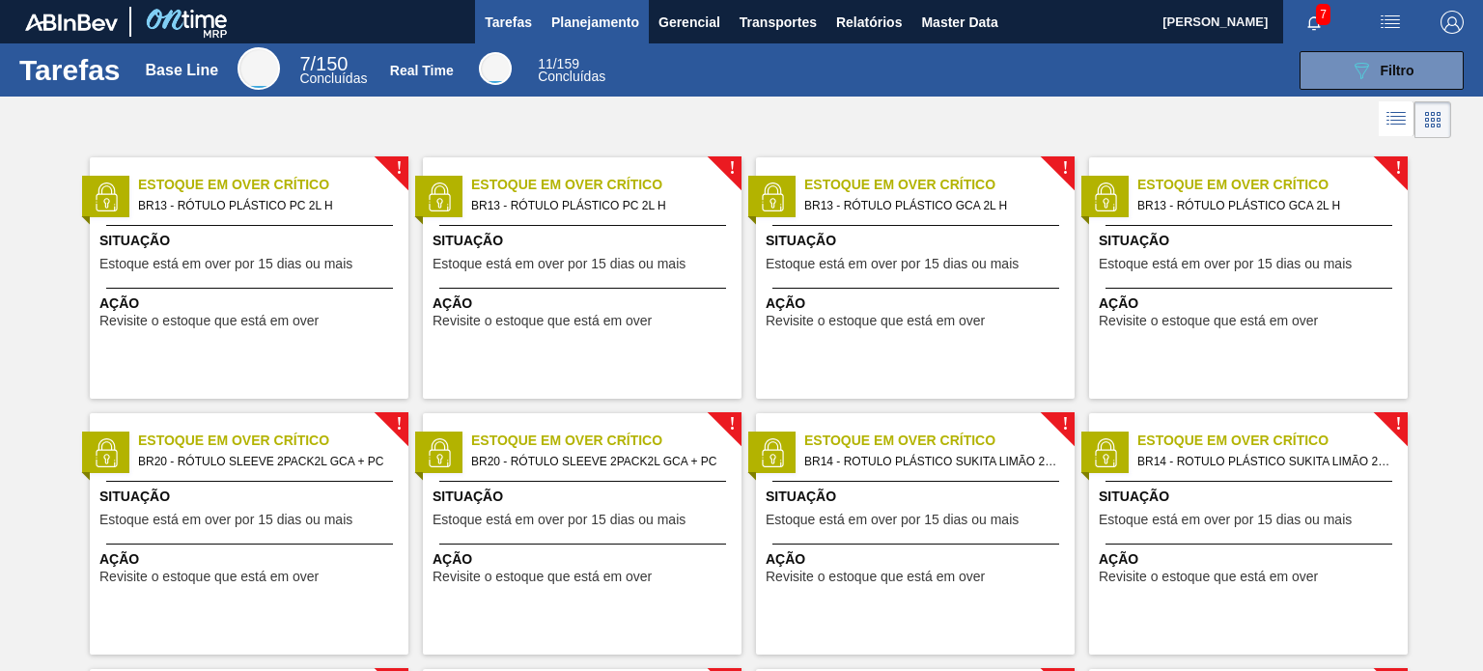
click at [572, 33] on span "Planejamento" at bounding box center [595, 22] width 88 height 23
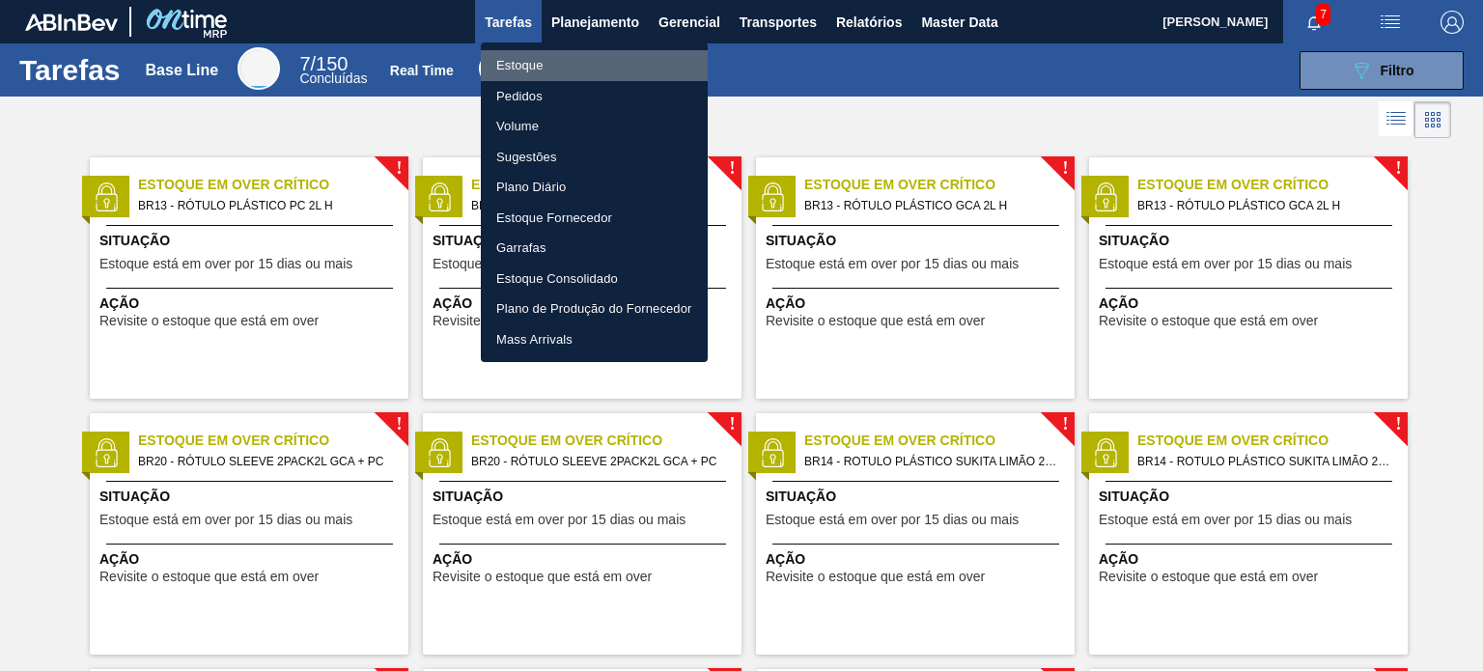
click at [550, 70] on li "Estoque" at bounding box center [594, 65] width 227 height 31
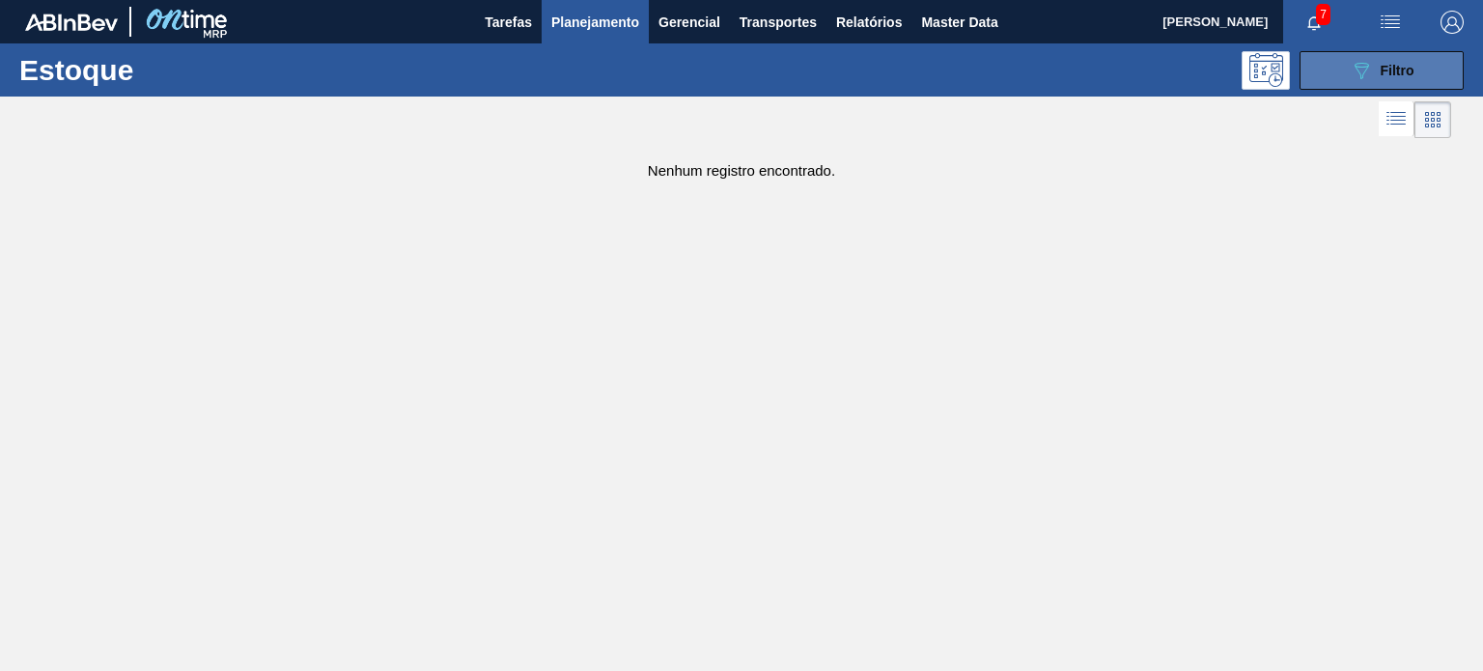
click at [1314, 78] on button "089F7B8B-B2A5-4AFE-B5C0-19BA573D28AC Filtro" at bounding box center [1382, 70] width 164 height 39
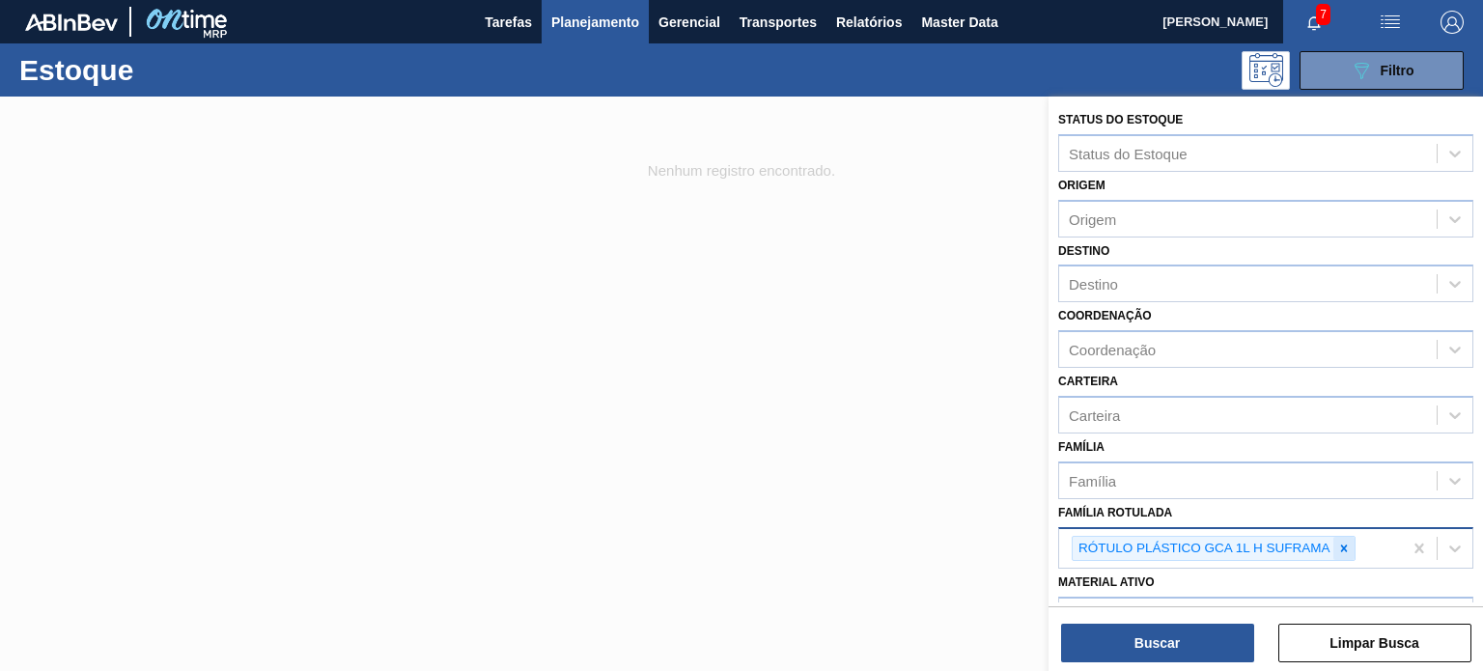
click at [1340, 550] on icon at bounding box center [1344, 549] width 14 height 14
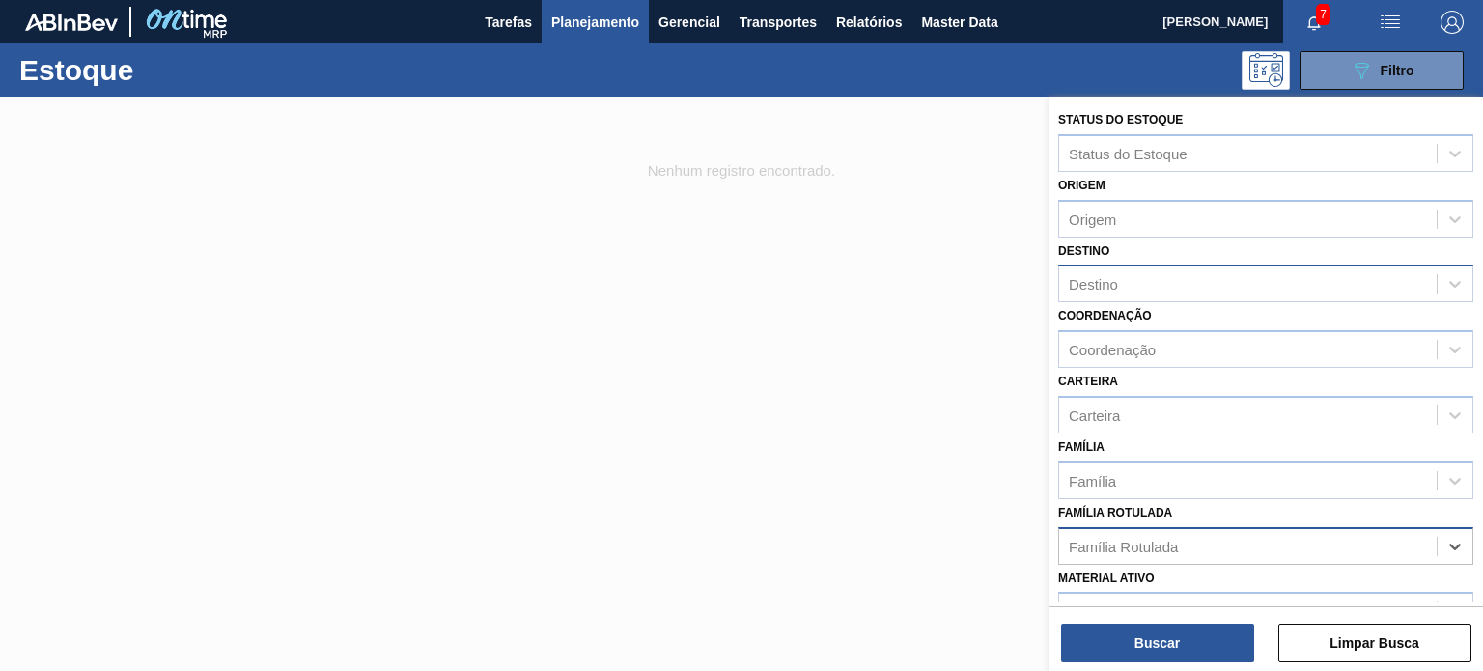
click at [1132, 270] on div "Destino" at bounding box center [1248, 284] width 378 height 28
type input "manaus"
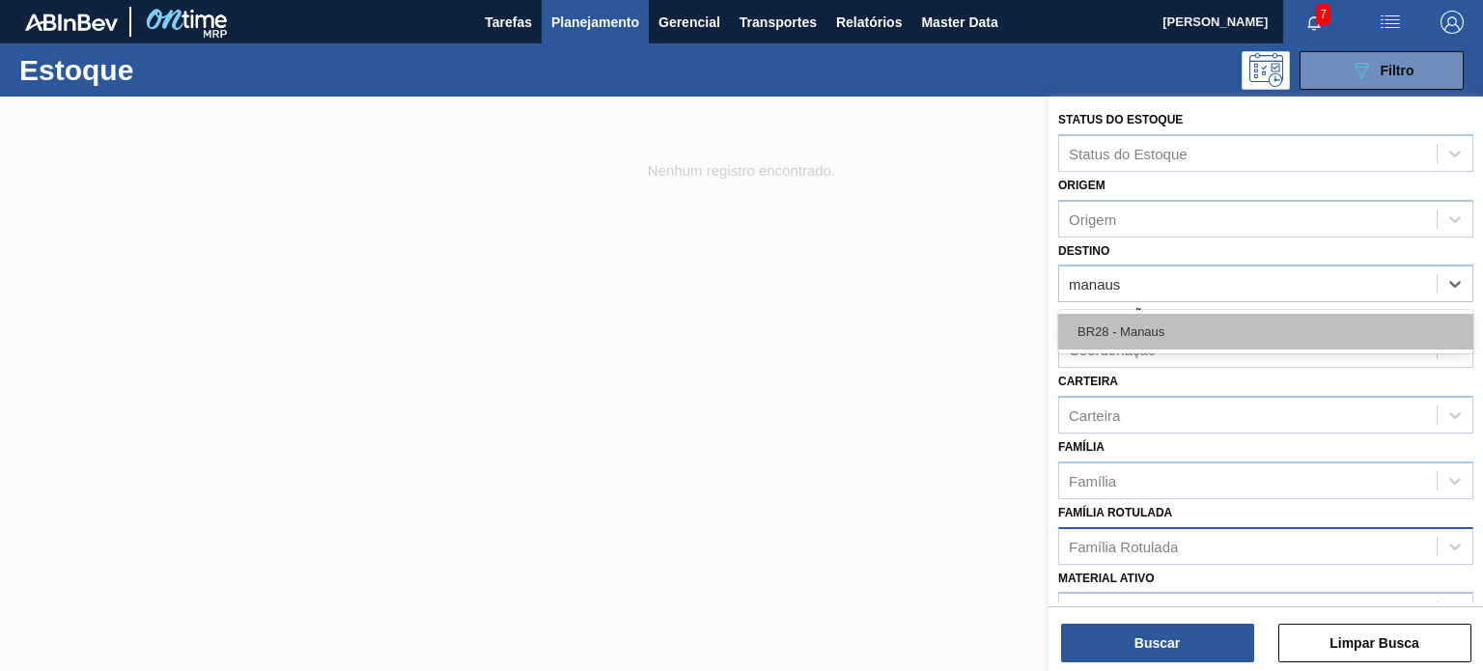
click at [1138, 314] on div "BR28 - Manaus" at bounding box center [1265, 332] width 415 height 36
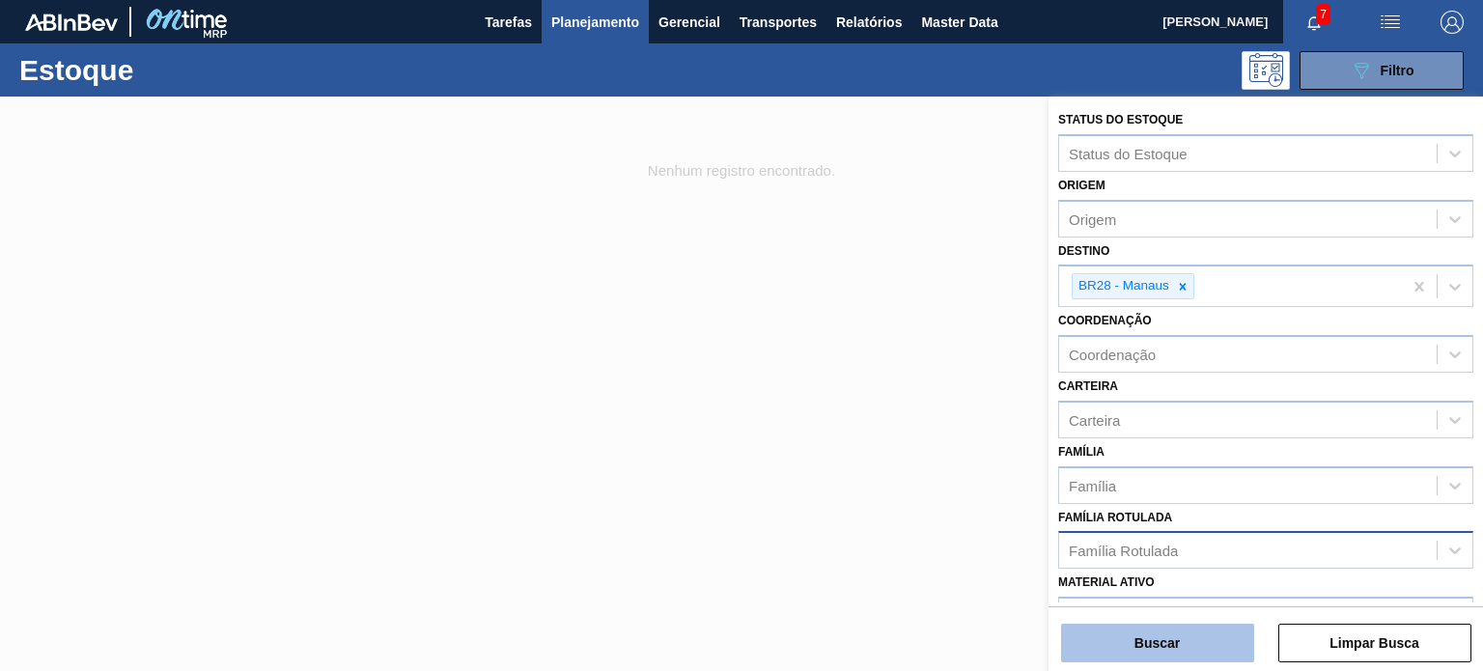
click at [1164, 646] on button "Buscar" at bounding box center [1157, 643] width 193 height 39
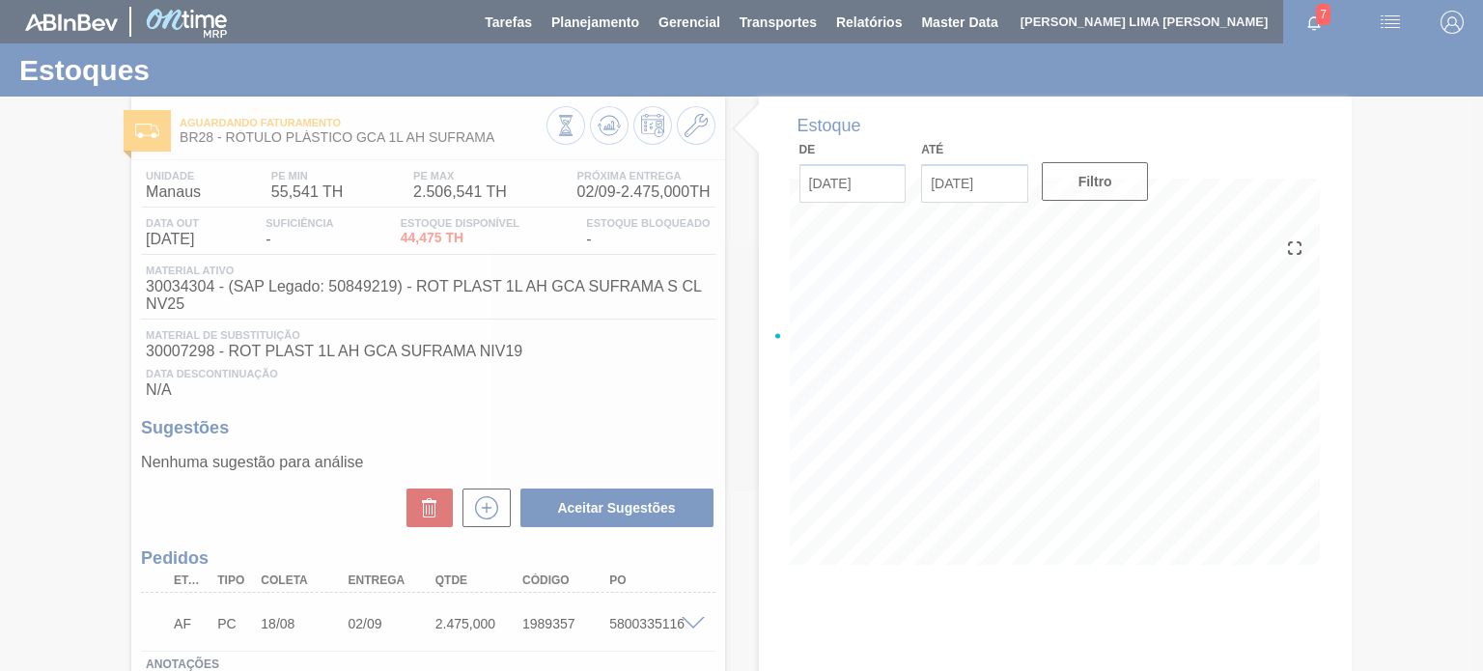
click at [610, 138] on div at bounding box center [741, 335] width 1483 height 671
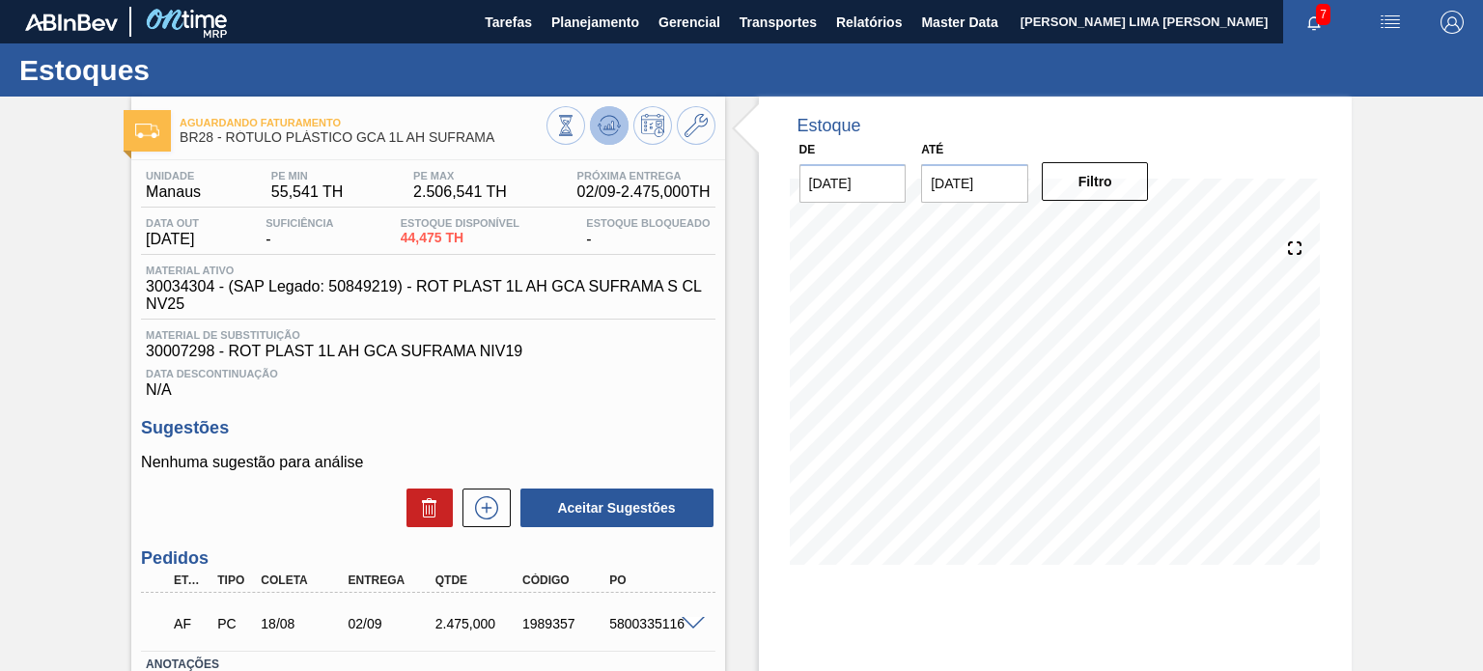
click at [610, 137] on span at bounding box center [609, 125] width 23 height 23
